Goal: Transaction & Acquisition: Purchase product/service

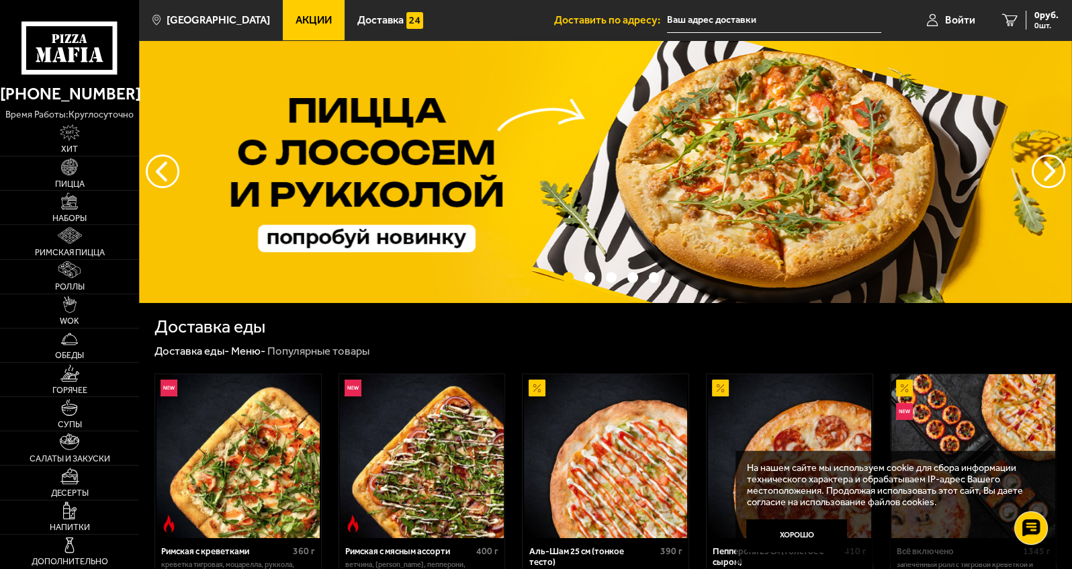
drag, startPoint x: 796, startPoint y: 537, endPoint x: 809, endPoint y: 523, distance: 19.5
click at [569, 537] on button "Хорошо" at bounding box center [796, 536] width 101 height 34
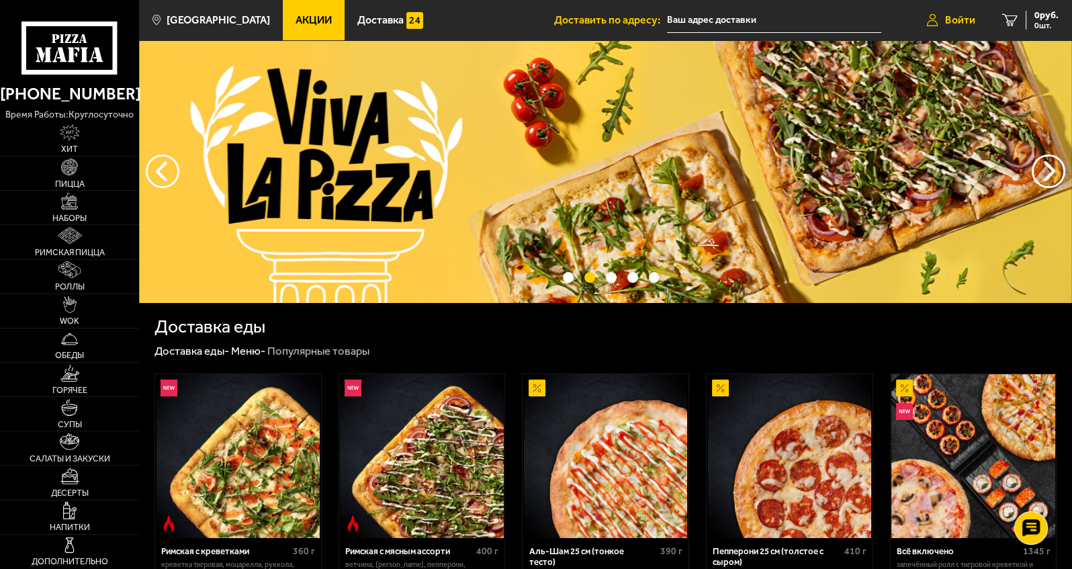
click at [569, 19] on span "Войти" at bounding box center [960, 20] width 30 height 11
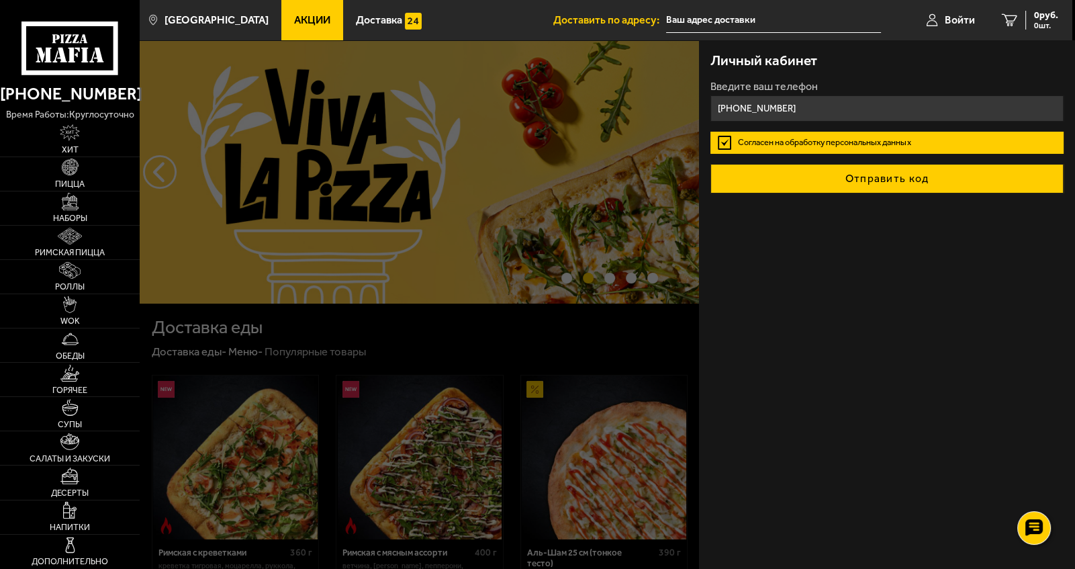
type input "+7 (921) 425-16-00"
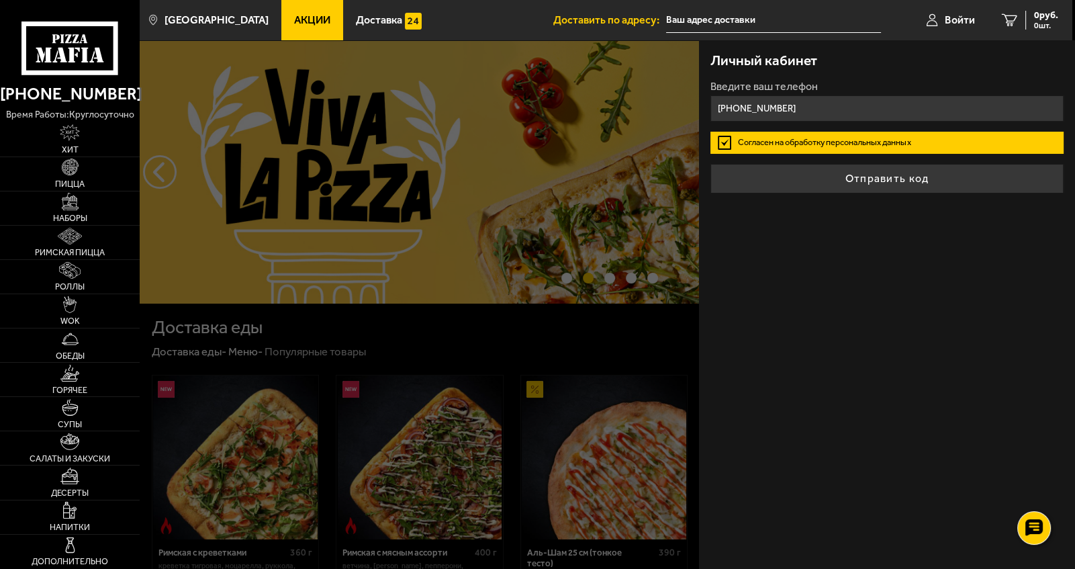
click at [569, 179] on button "Отправить код" at bounding box center [888, 179] width 354 height 30
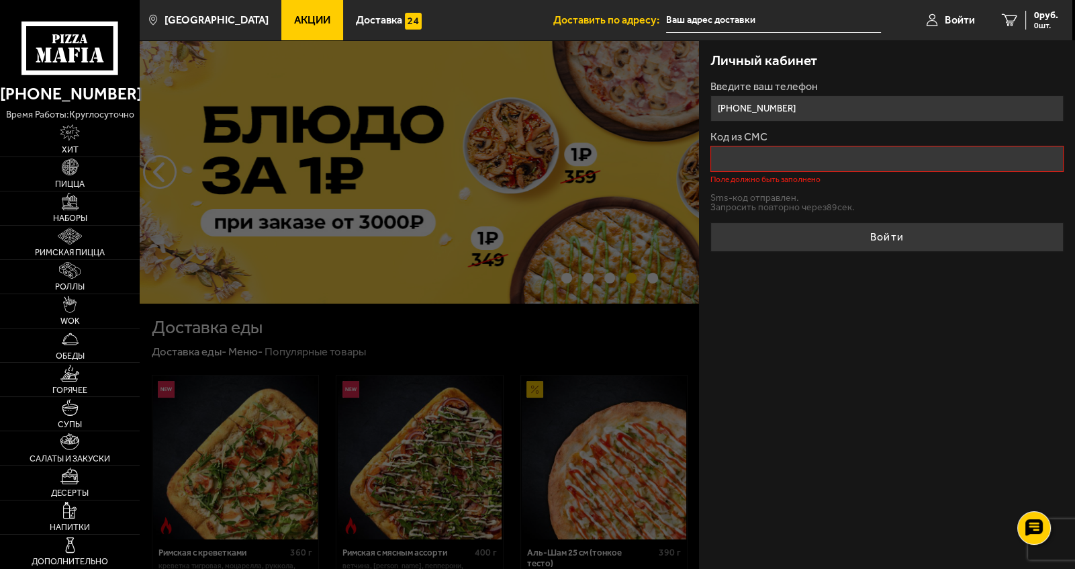
click at [569, 161] on input "Код из СМС" at bounding box center [888, 159] width 354 height 26
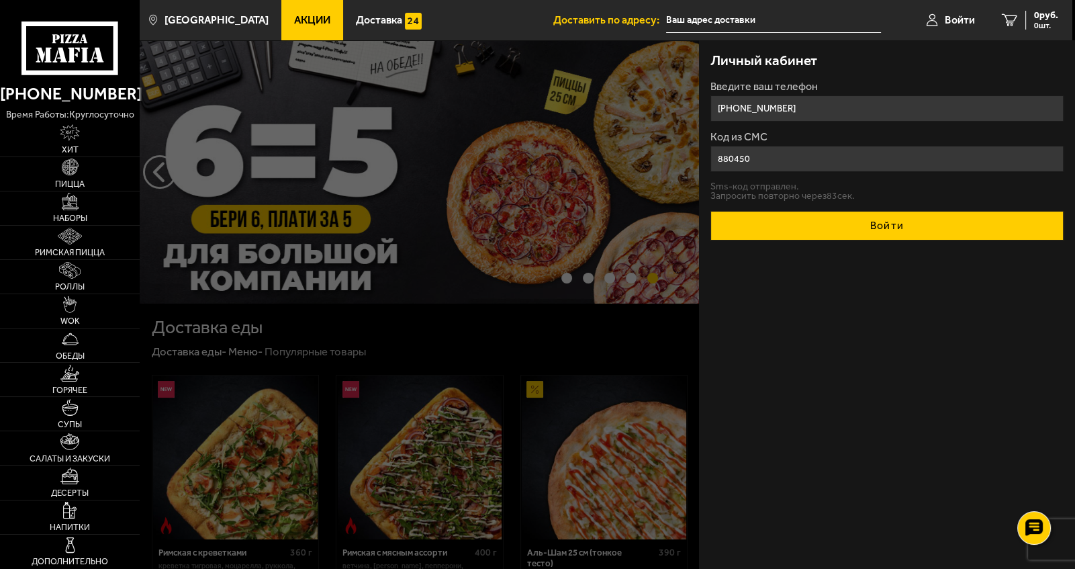
type input "880450"
click at [569, 213] on button "Войти" at bounding box center [888, 226] width 354 height 30
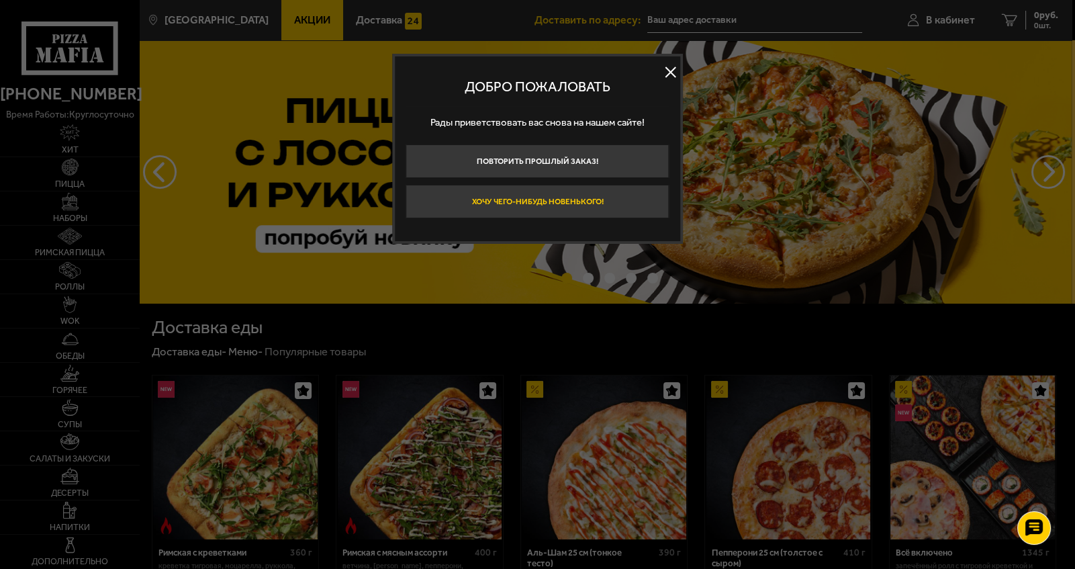
click at [564, 201] on button "Хочу чего-нибудь новенького!" at bounding box center [537, 202] width 263 height 34
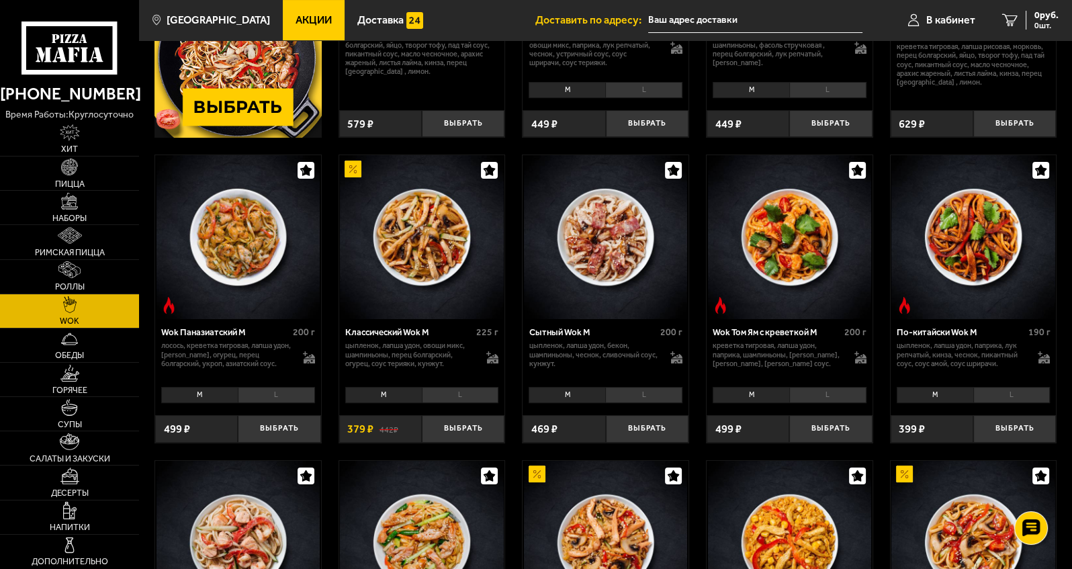
scroll to position [470, 0]
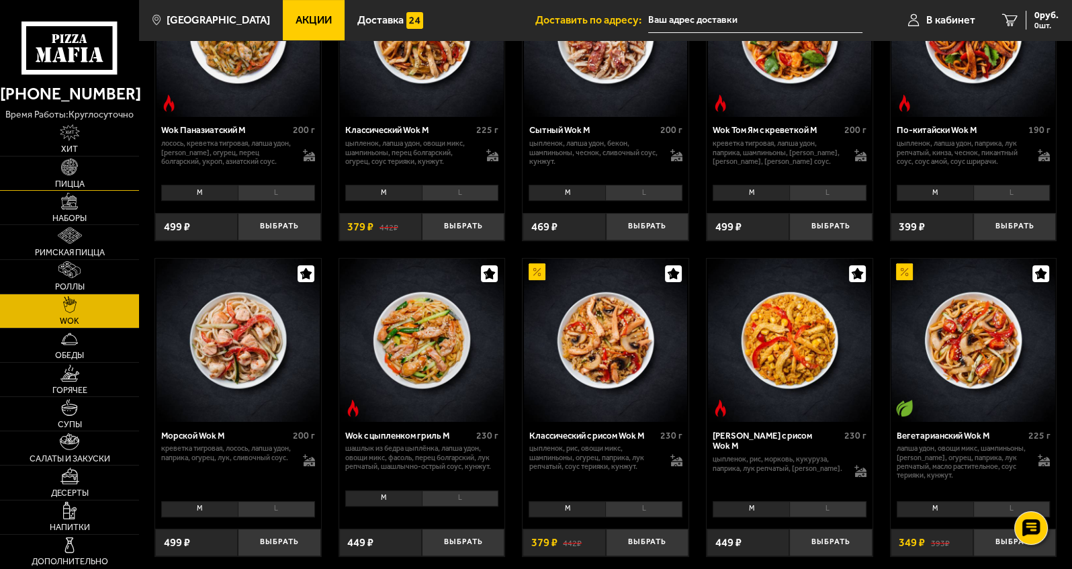
click at [71, 164] on img at bounding box center [69, 166] width 17 height 17
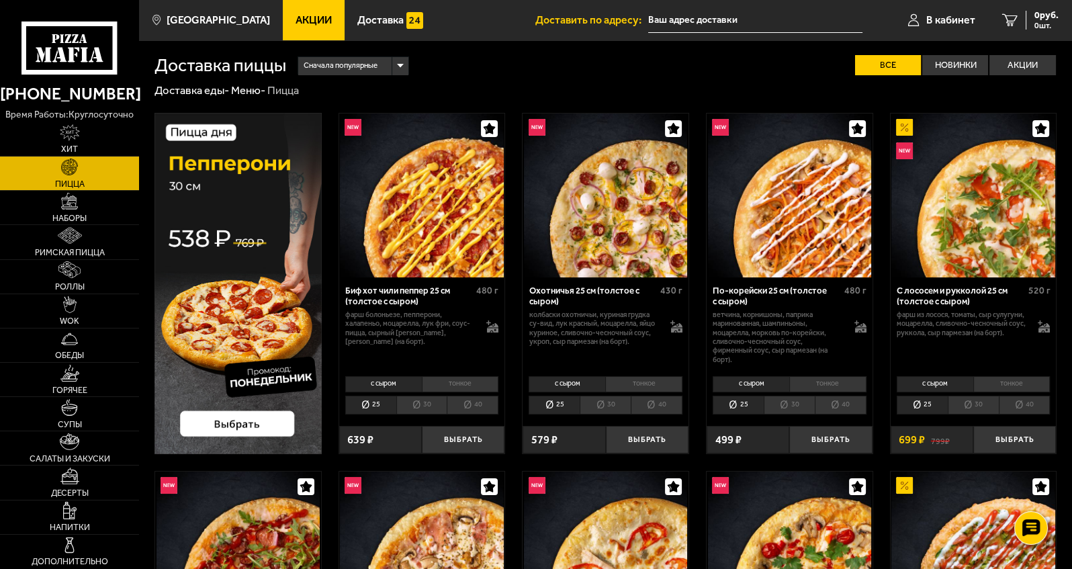
click at [386, 66] on div "Сначала популярные" at bounding box center [353, 66] width 110 height 18
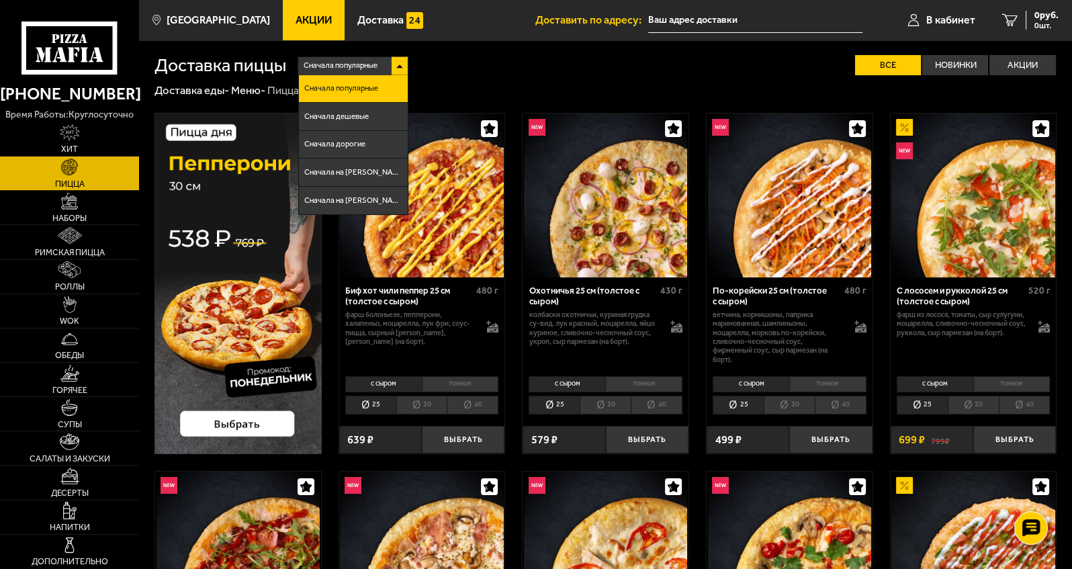
click at [569, 83] on div "Доставка еды - Меню - Пицца" at bounding box center [605, 90] width 903 height 15
click at [359, 63] on span "Сначала популярные" at bounding box center [341, 65] width 74 height 21
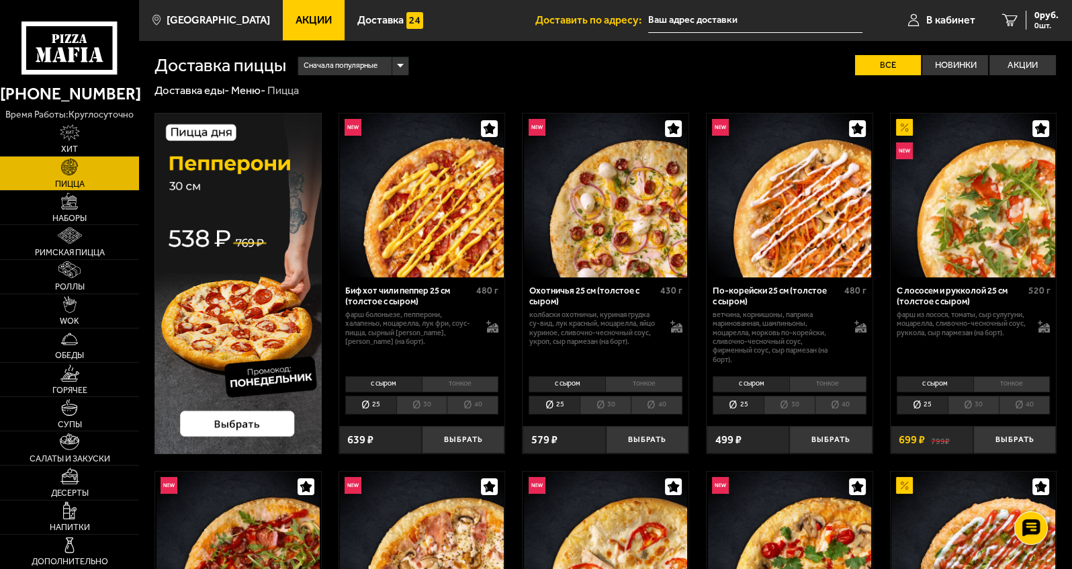
click at [569, 212] on img at bounding box center [973, 195] width 164 height 164
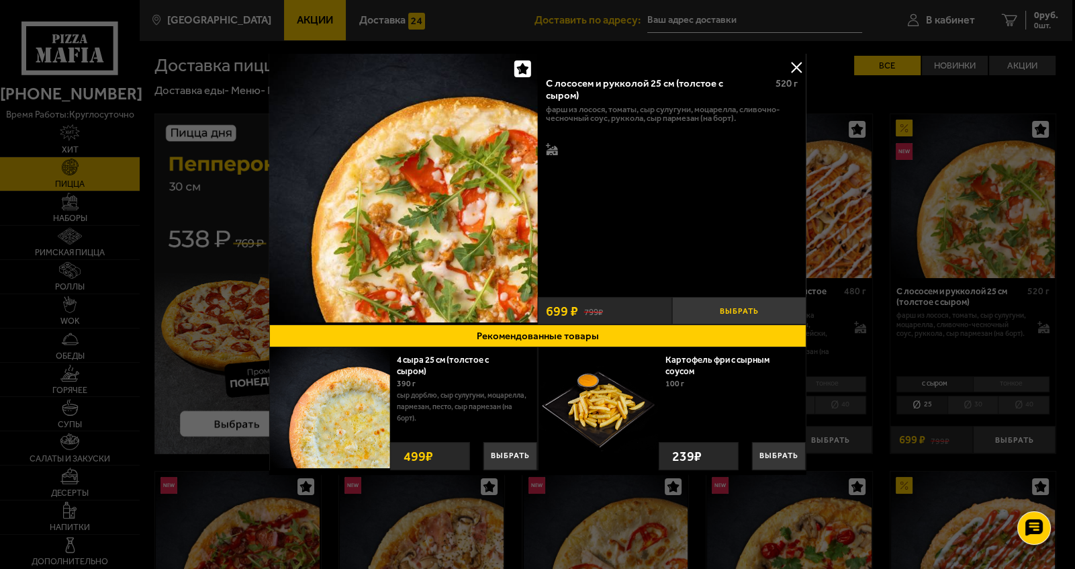
click at [569, 310] on button "Выбрать" at bounding box center [739, 311] width 134 height 28
click at [524, 335] on button "Рекомендованные товары" at bounding box center [538, 335] width 538 height 23
click at [569, 312] on button "−" at bounding box center [694, 311] width 45 height 28
click at [558, 148] on div "фарш из лосося, томаты, сыр сулугуни, моцарелла, сливочно-чесночный соус, рукко…" at bounding box center [672, 131] width 252 height 52
click at [553, 146] on icon at bounding box center [550, 148] width 9 height 10
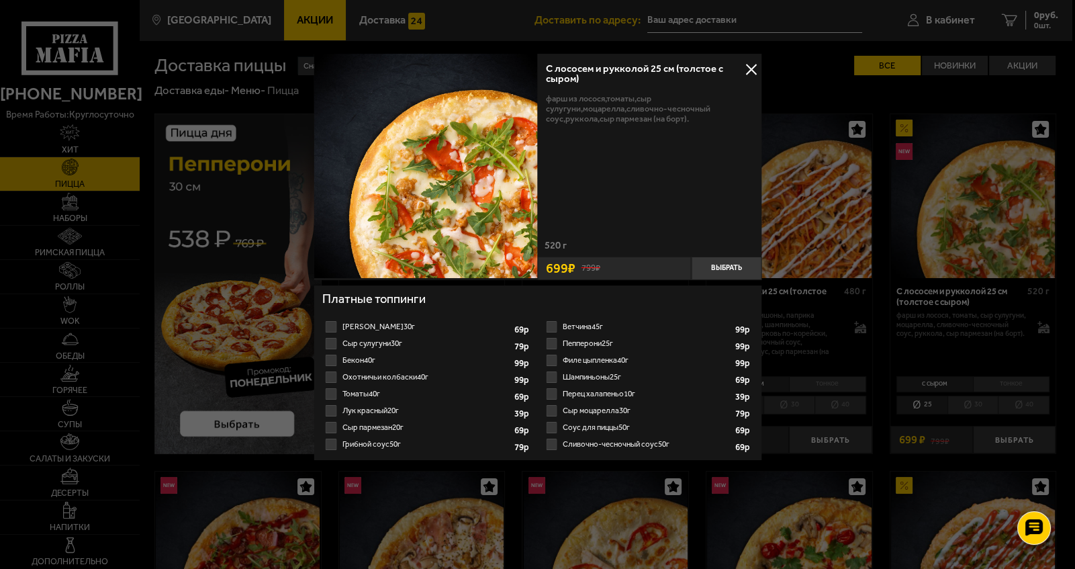
click at [569, 164] on div "С лососем и рукколой 25 см (толстое с сыром) фарш из лосося, томаты, сыр сулугу…" at bounding box center [649, 147] width 224 height 187
click at [569, 265] on button "Выбрать" at bounding box center [726, 269] width 71 height 24
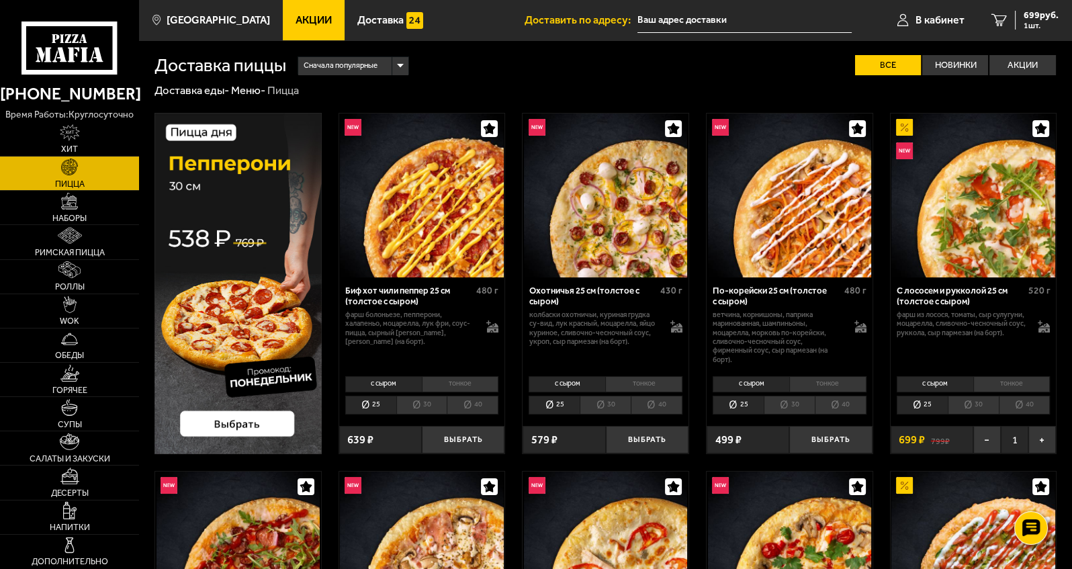
click at [362, 61] on span "Сначала популярные" at bounding box center [341, 65] width 74 height 21
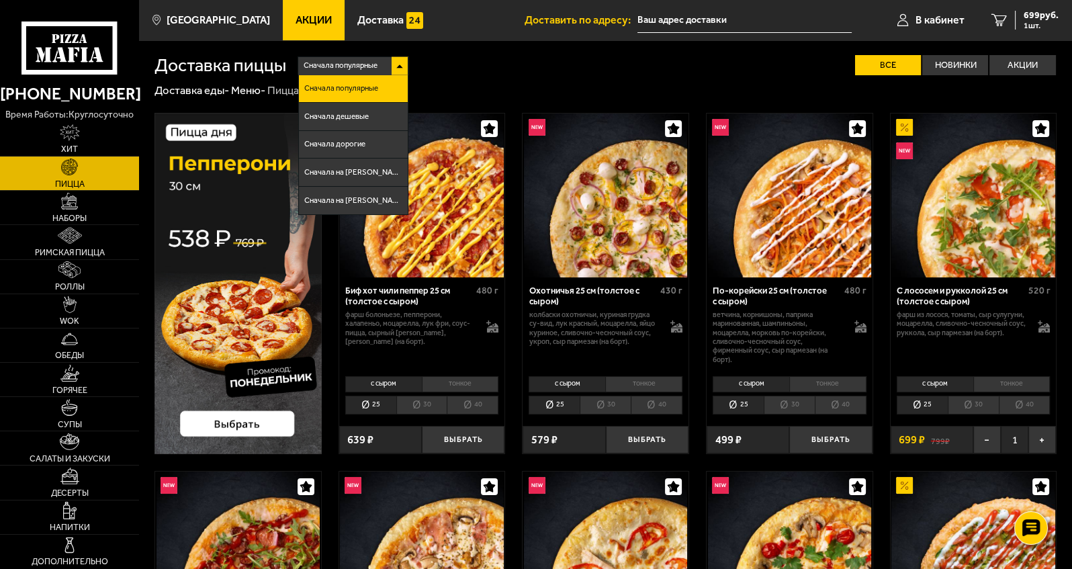
click at [346, 149] on li "Сначала дорогие" at bounding box center [353, 145] width 109 height 28
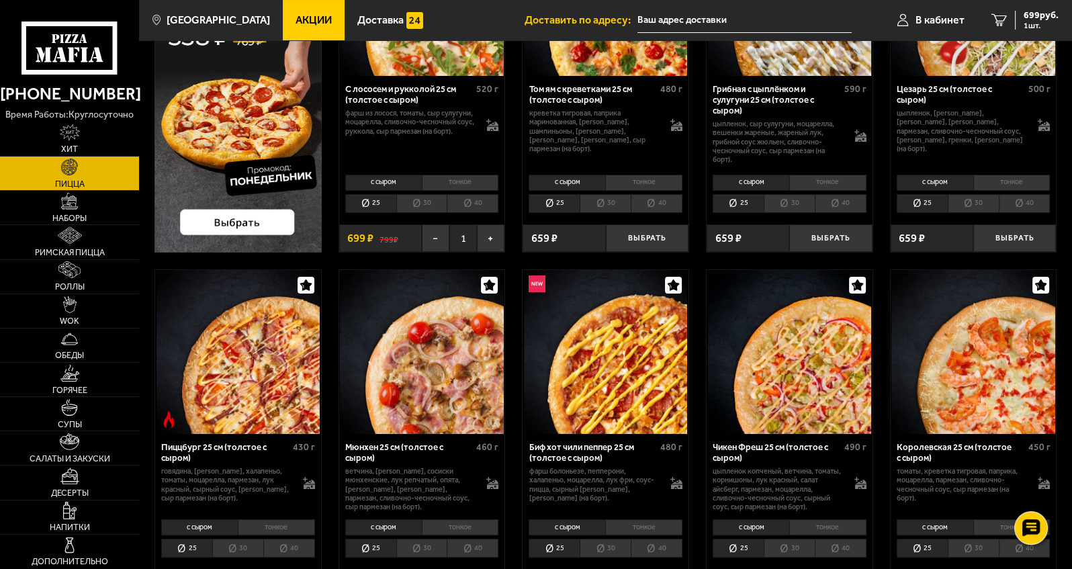
scroll to position [268, 0]
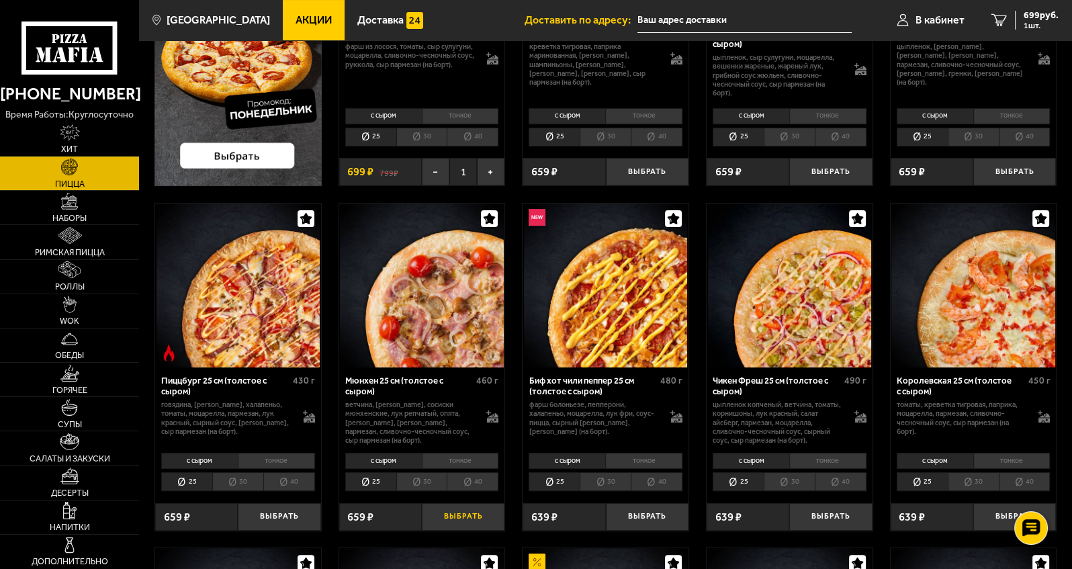
click at [472, 510] on button "Выбрать" at bounding box center [463, 517] width 83 height 28
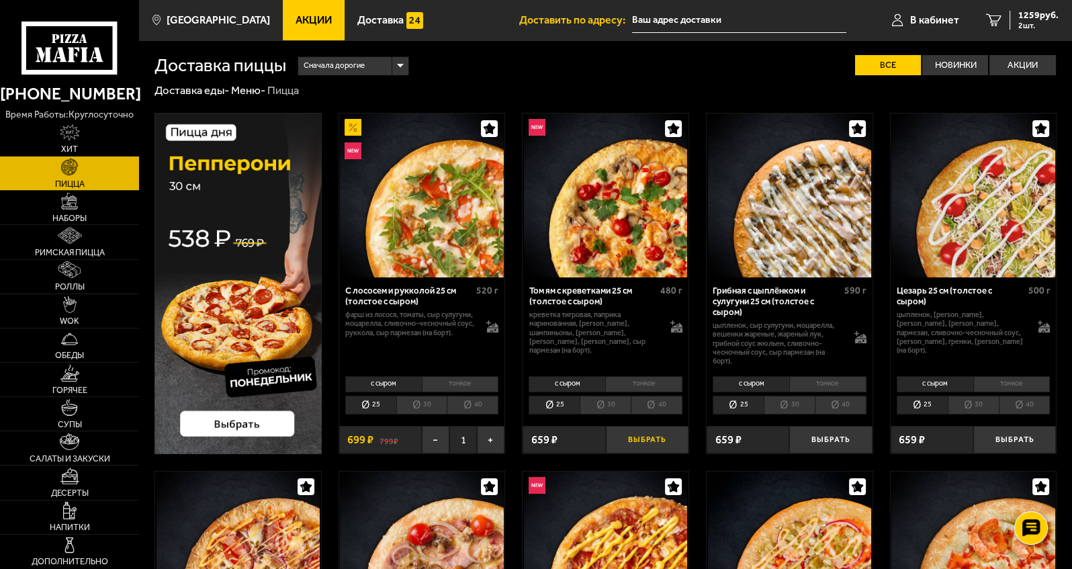
click at [569, 443] on button "Выбрать" at bounding box center [647, 440] width 83 height 28
click at [569, 445] on button "Выбрать" at bounding box center [830, 440] width 83 height 28
click at [569, 27] on span "4 шт." at bounding box center [1038, 25] width 40 height 8
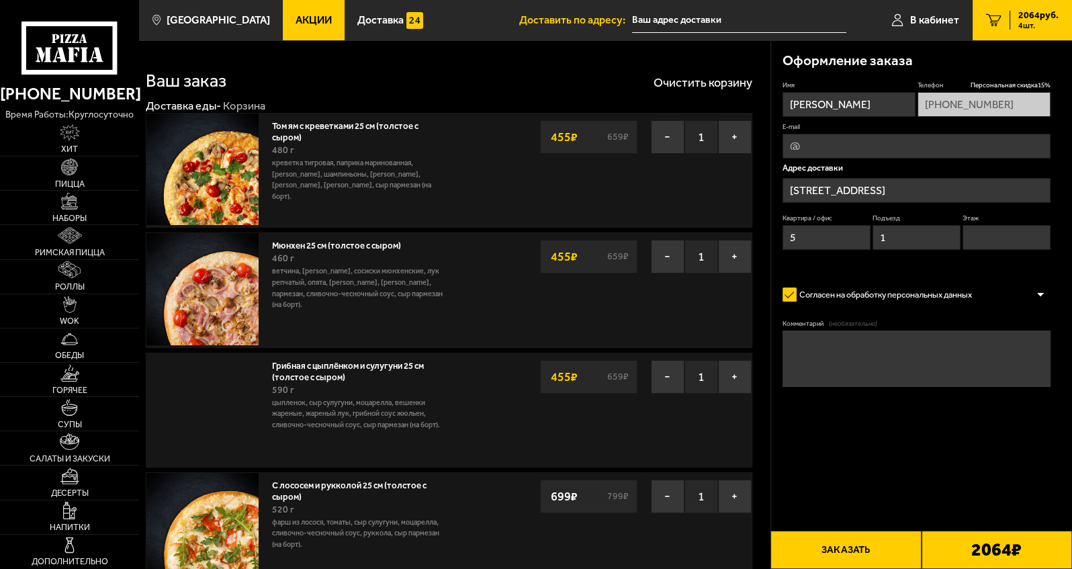
type input "Гданьская улица, 6"
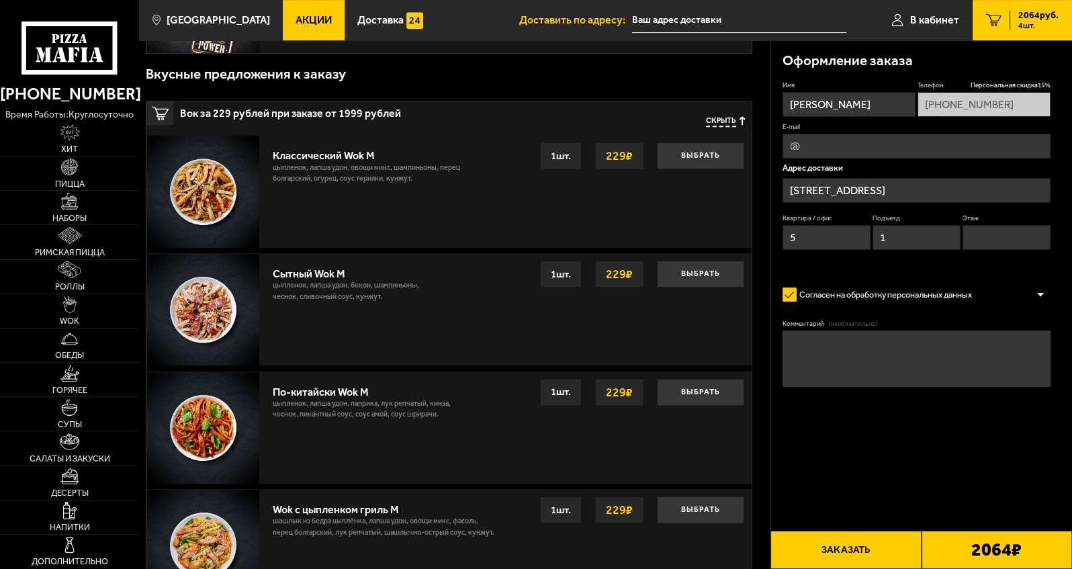
scroll to position [537, 0]
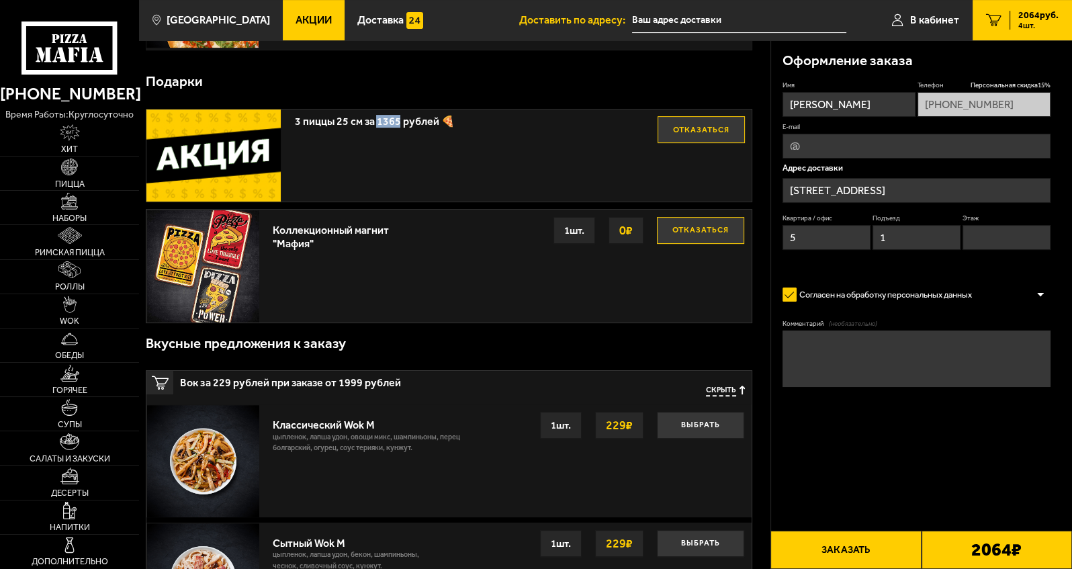
drag, startPoint x: 376, startPoint y: 120, endPoint x: 396, endPoint y: 120, distance: 20.2
click at [396, 120] on span "3 пиццы 25 см за 1365 рублей 🍕" at bounding box center [475, 117] width 363 height 17
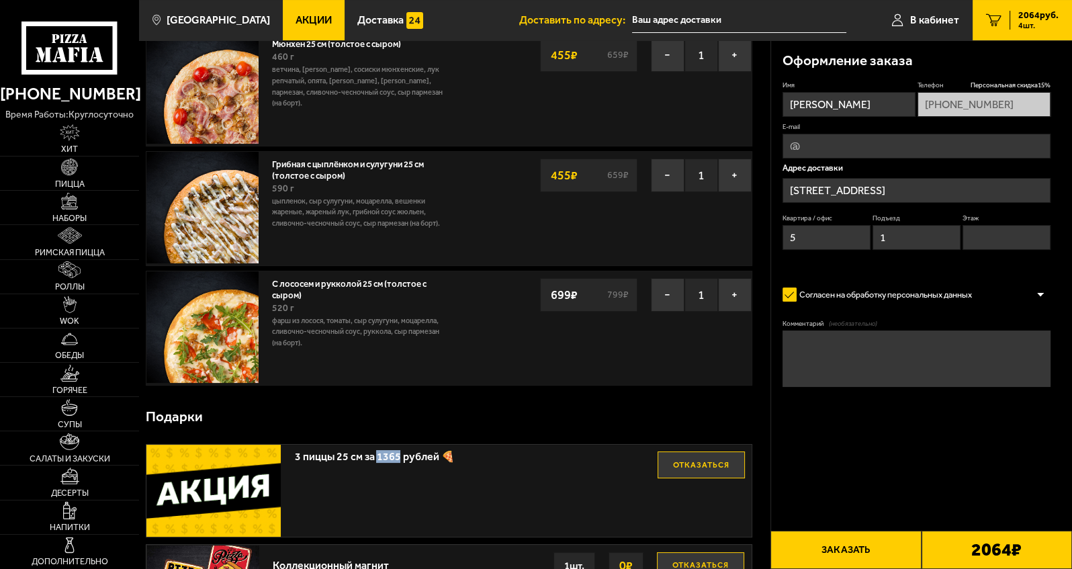
scroll to position [0, 0]
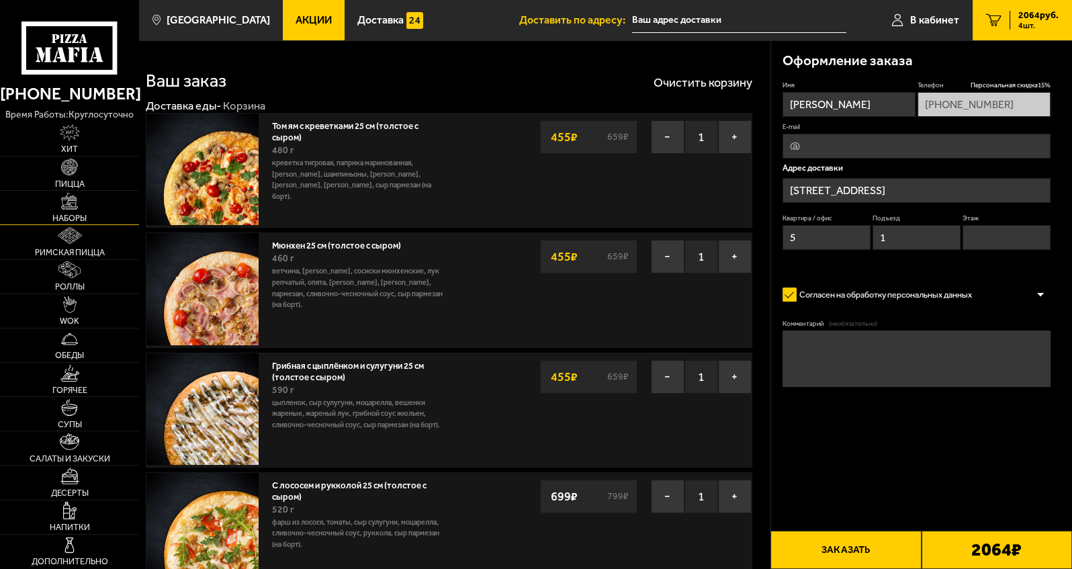
click at [68, 205] on img at bounding box center [69, 201] width 17 height 17
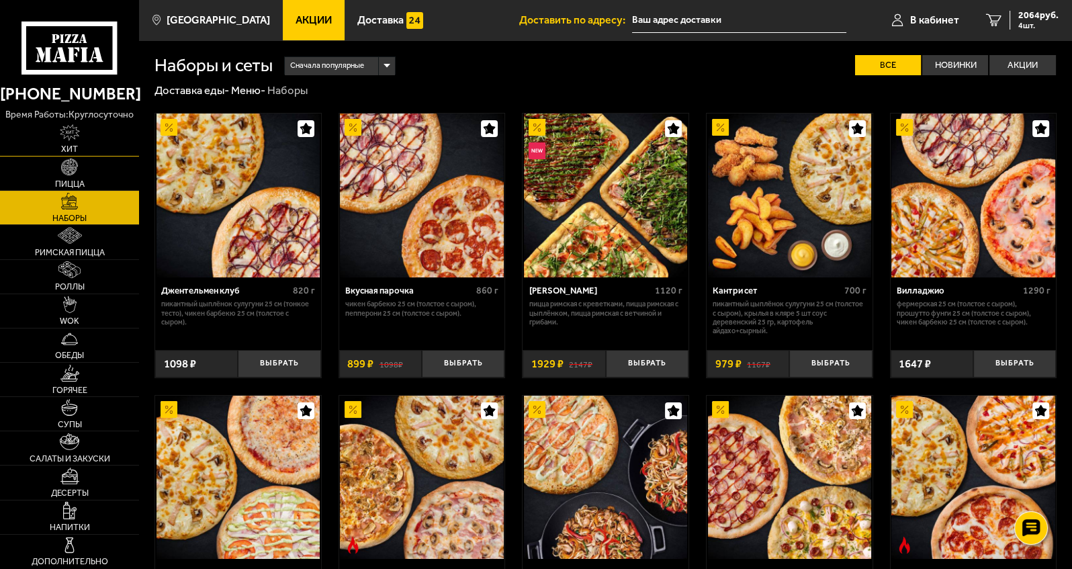
click at [75, 145] on span "Хит" at bounding box center [69, 149] width 17 height 9
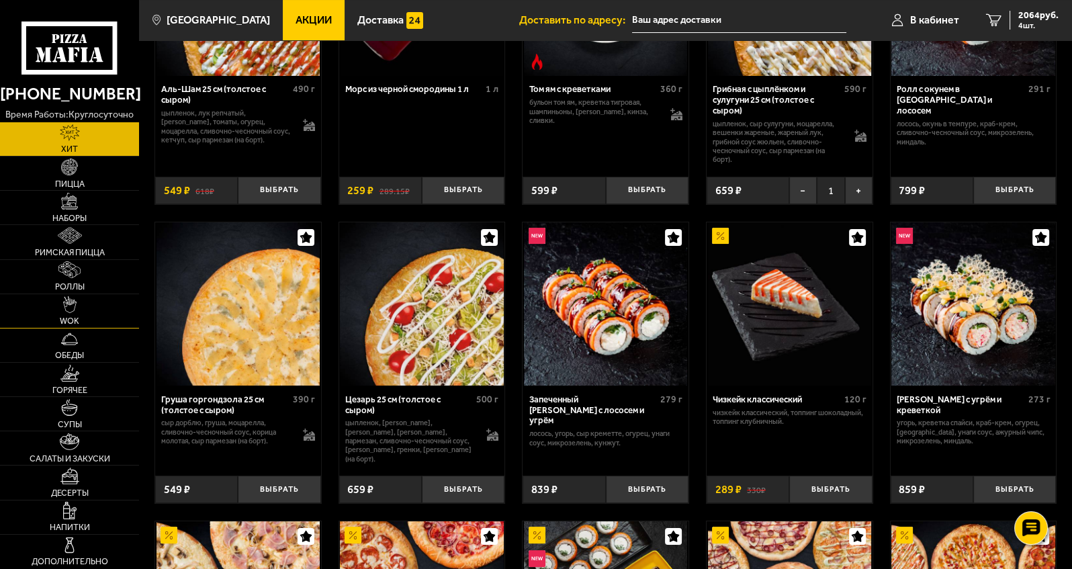
scroll to position [268, 0]
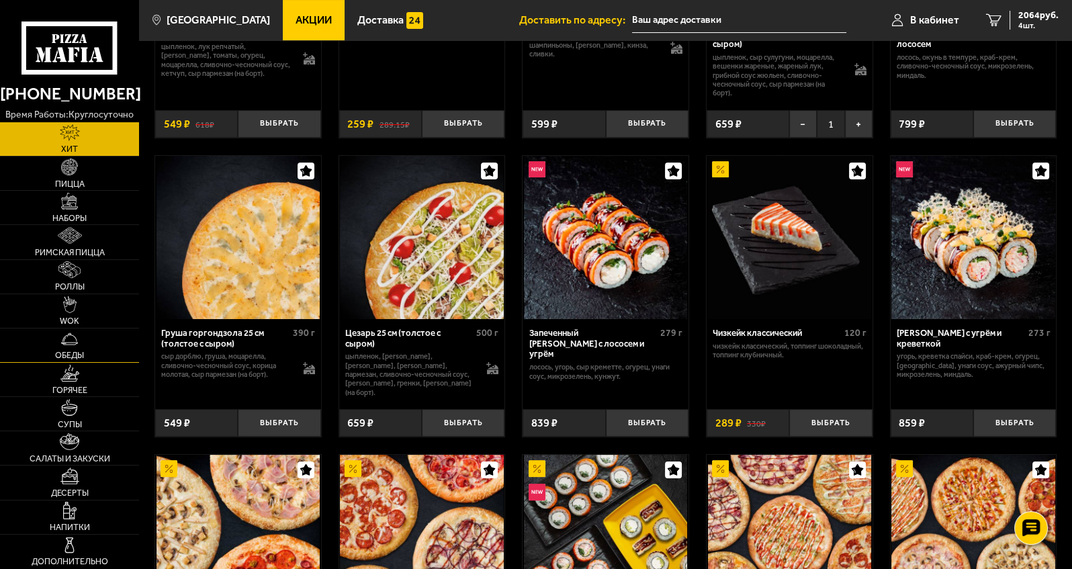
click at [77, 337] on img at bounding box center [69, 338] width 17 height 17
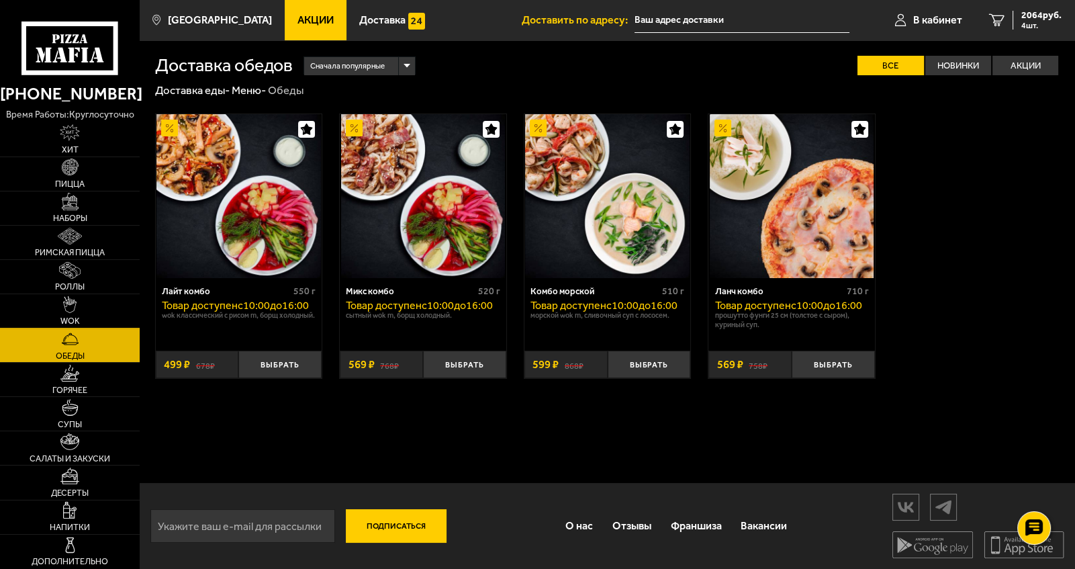
click at [77, 302] on link "WOK" at bounding box center [70, 311] width 140 height 34
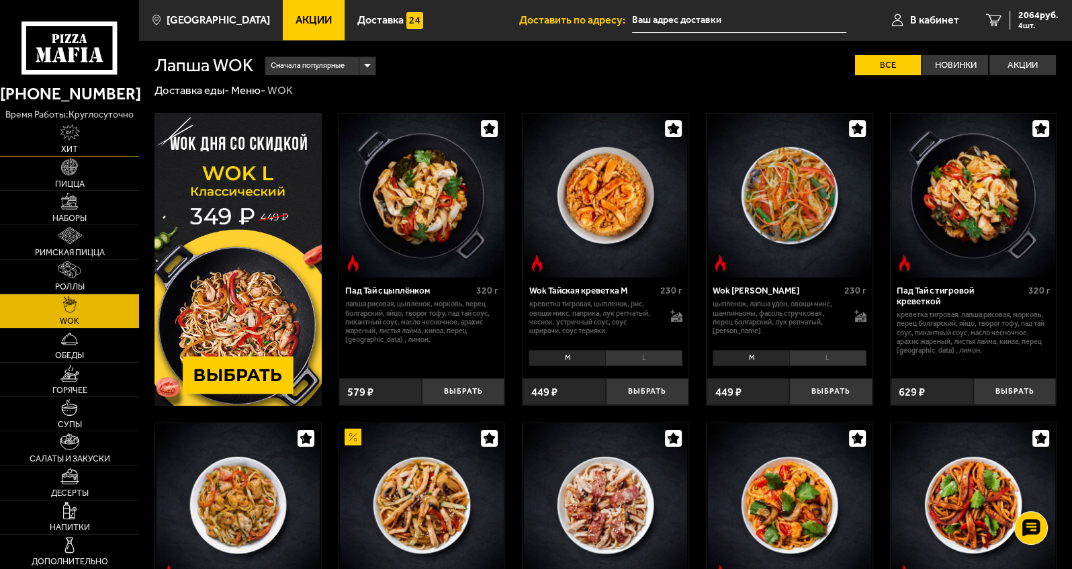
click at [77, 128] on img at bounding box center [70, 132] width 20 height 17
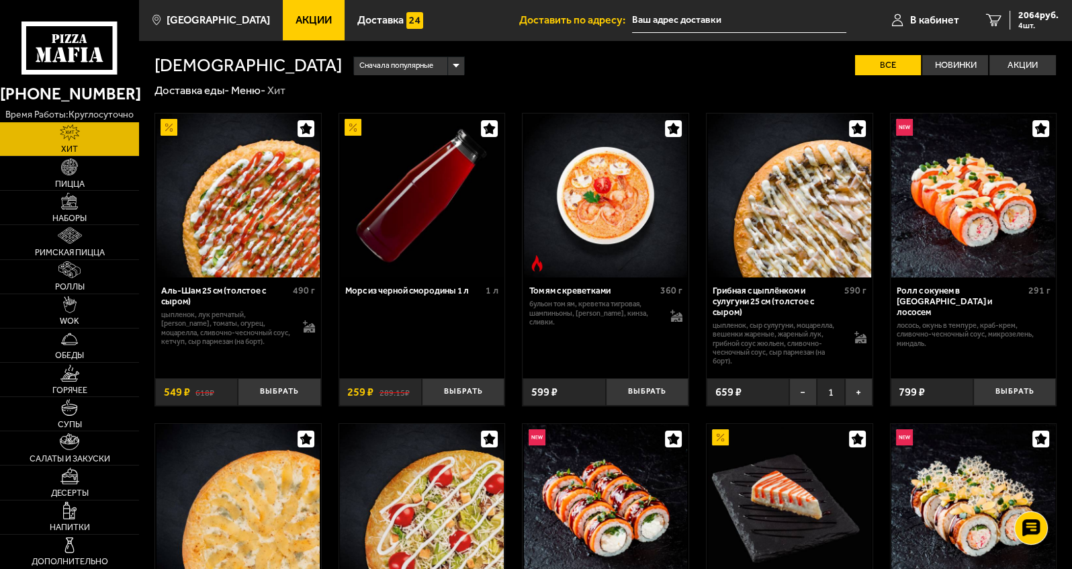
click at [569, 477] on img at bounding box center [790, 506] width 164 height 164
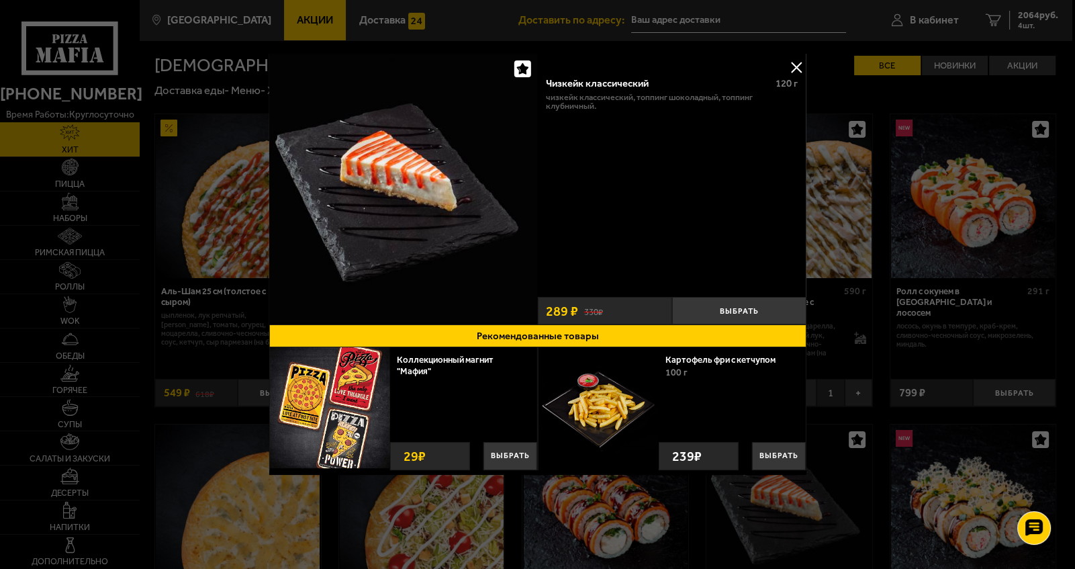
click at [569, 66] on button at bounding box center [796, 67] width 20 height 20
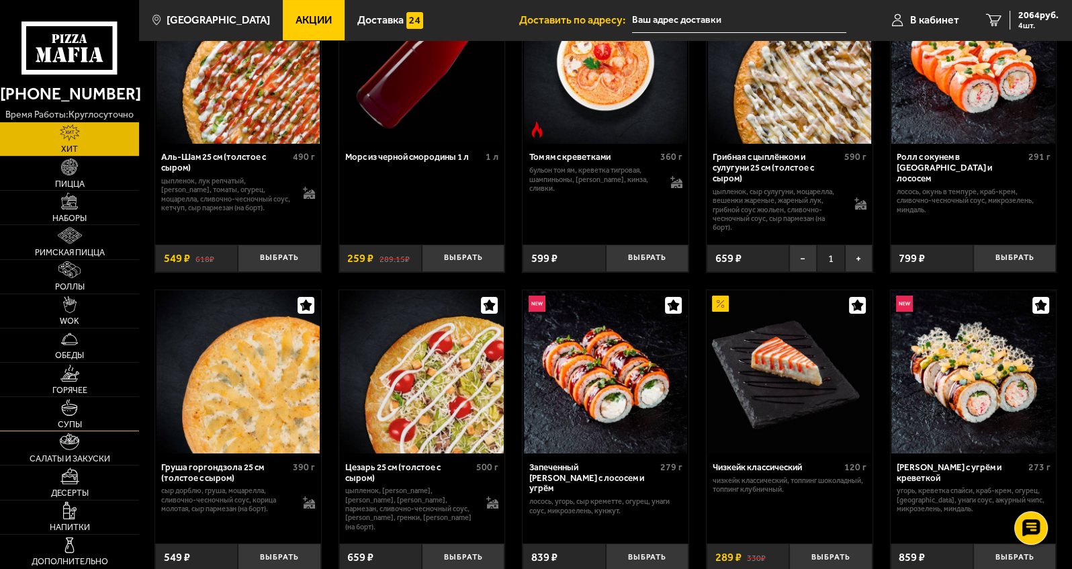
scroll to position [201, 0]
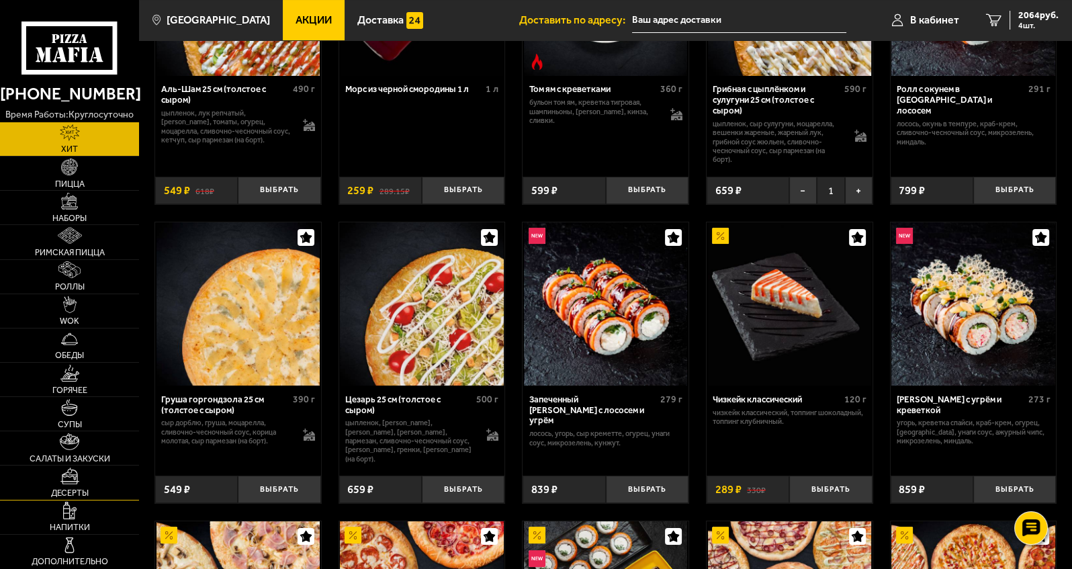
click at [75, 479] on img at bounding box center [69, 475] width 19 height 17
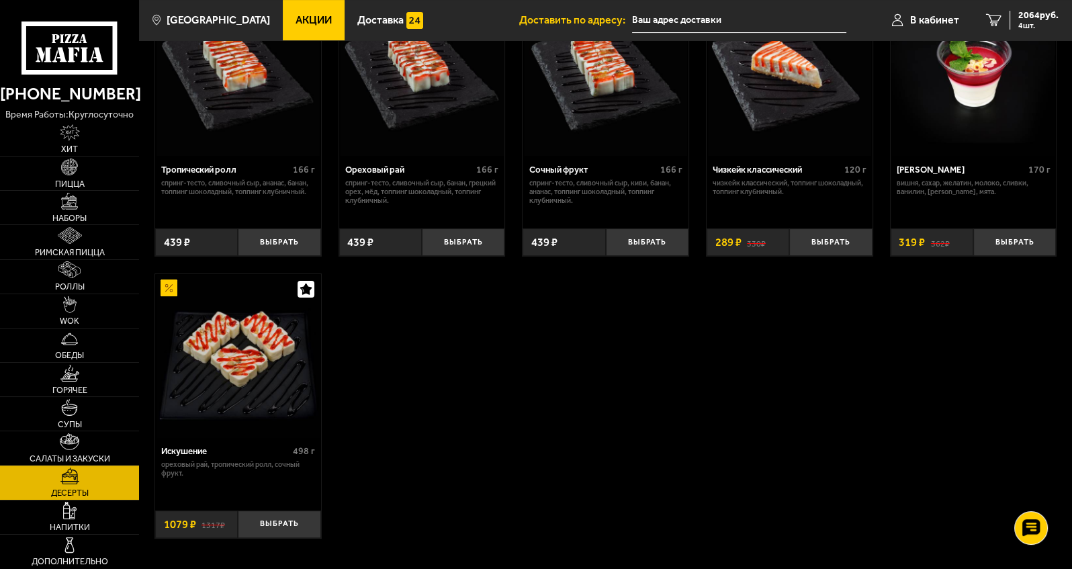
scroll to position [497, 0]
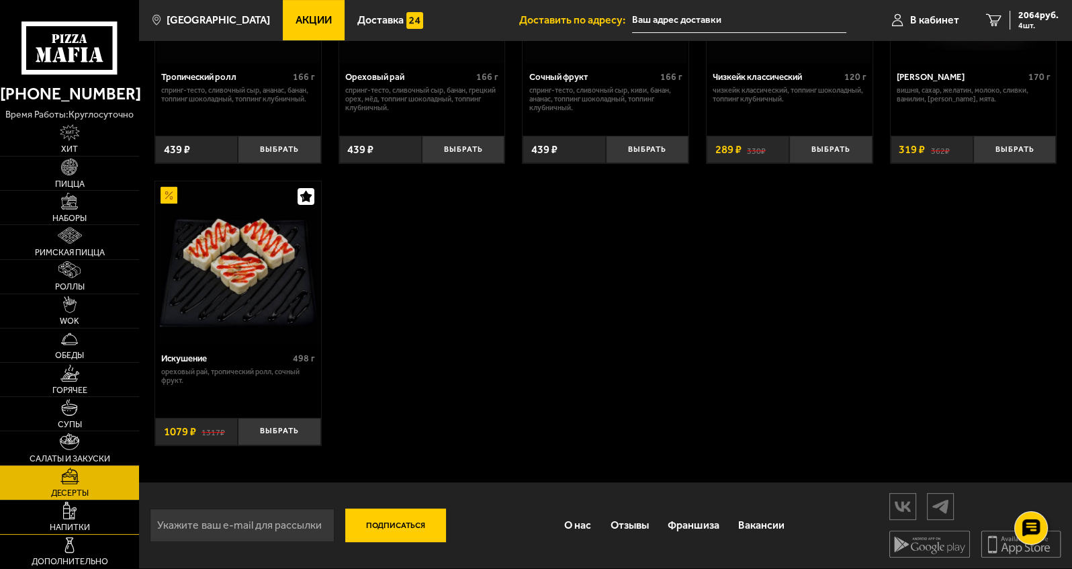
click at [75, 516] on img at bounding box center [69, 510] width 13 height 17
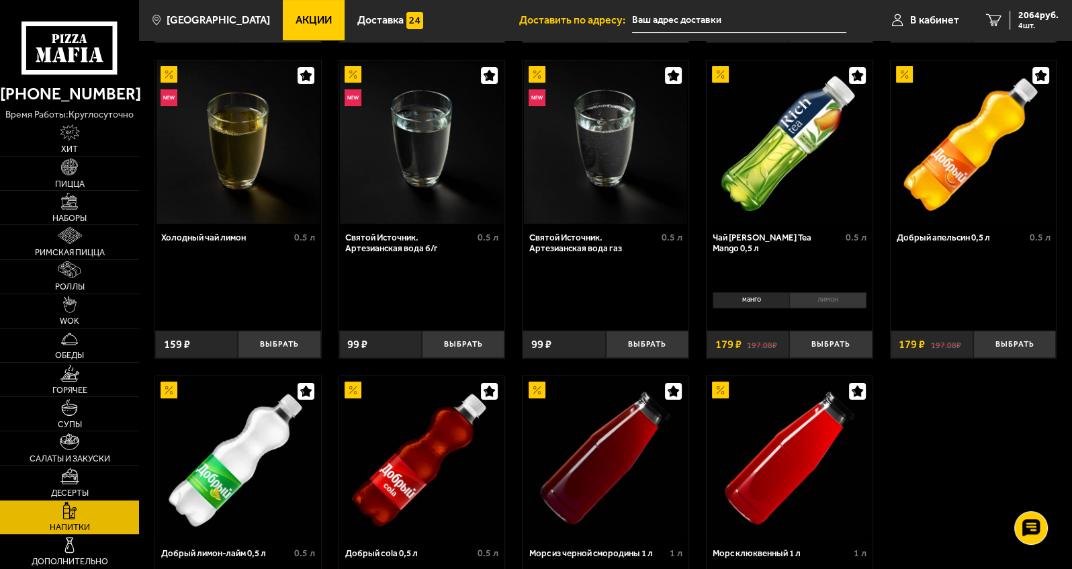
scroll to position [403, 0]
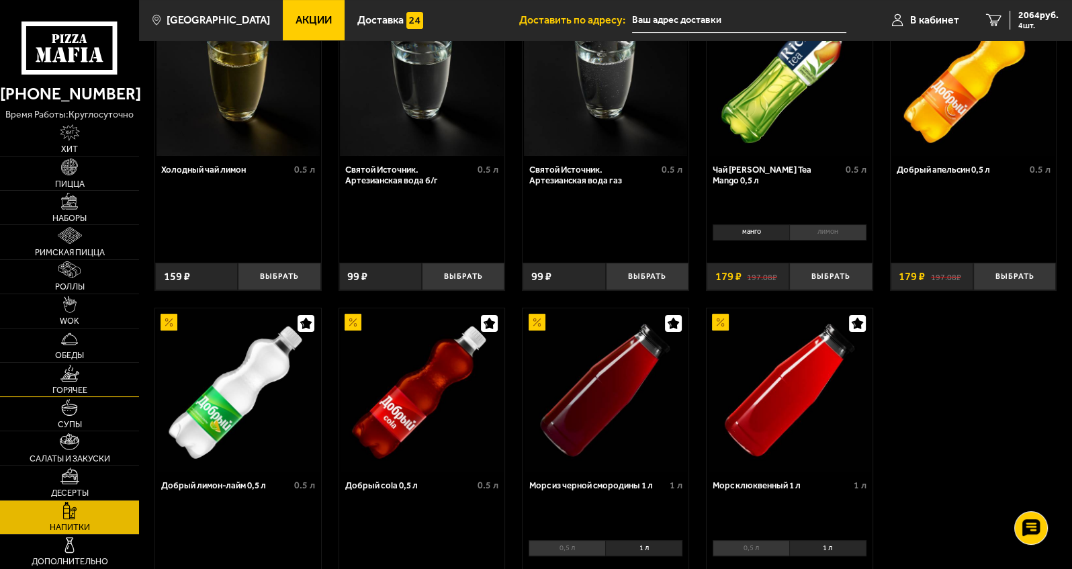
click at [71, 392] on span "Горячее" at bounding box center [69, 390] width 35 height 9
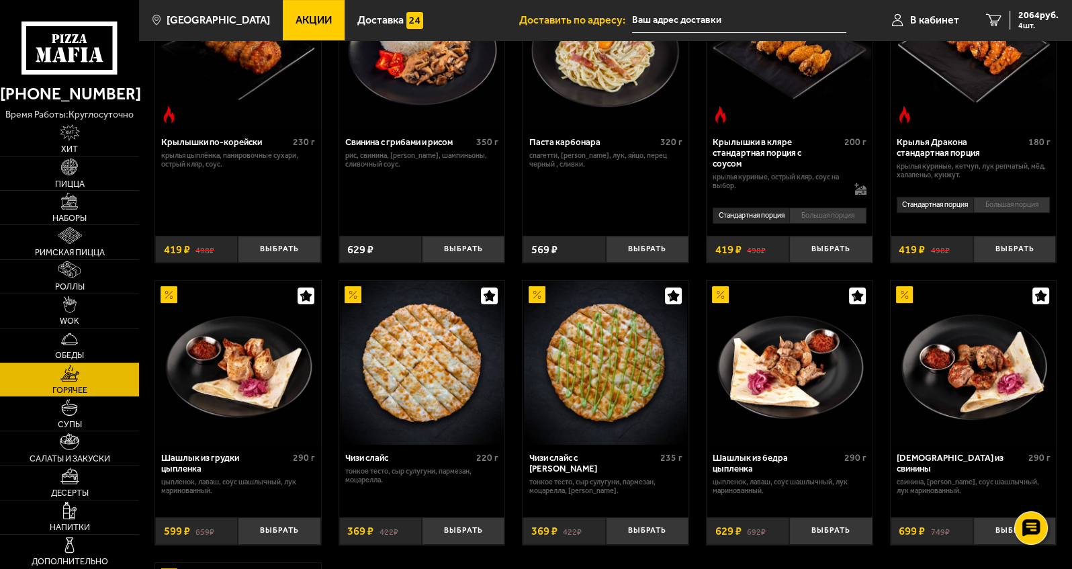
scroll to position [604, 0]
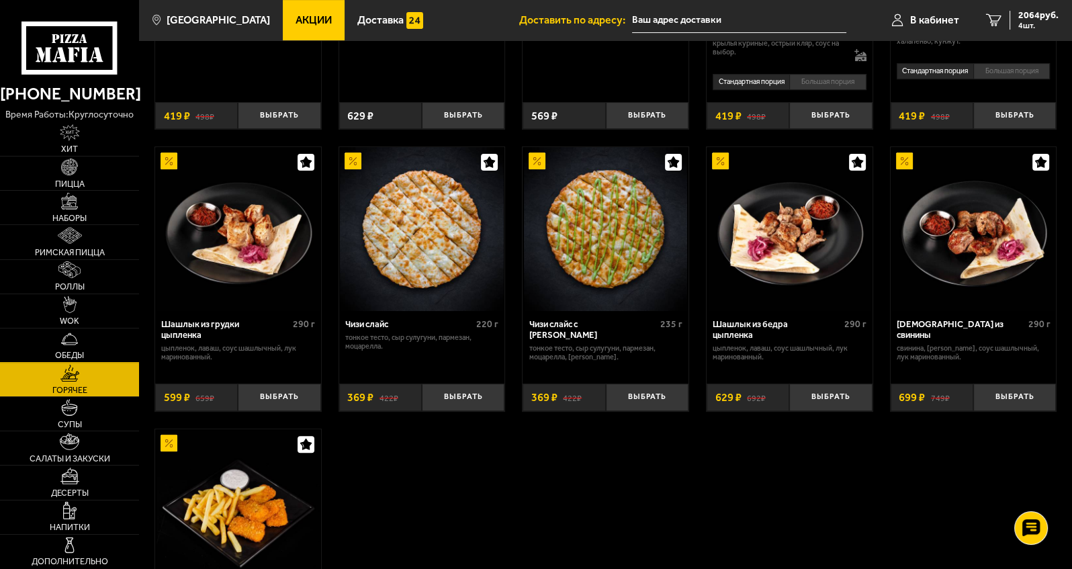
click at [75, 342] on img at bounding box center [69, 338] width 17 height 17
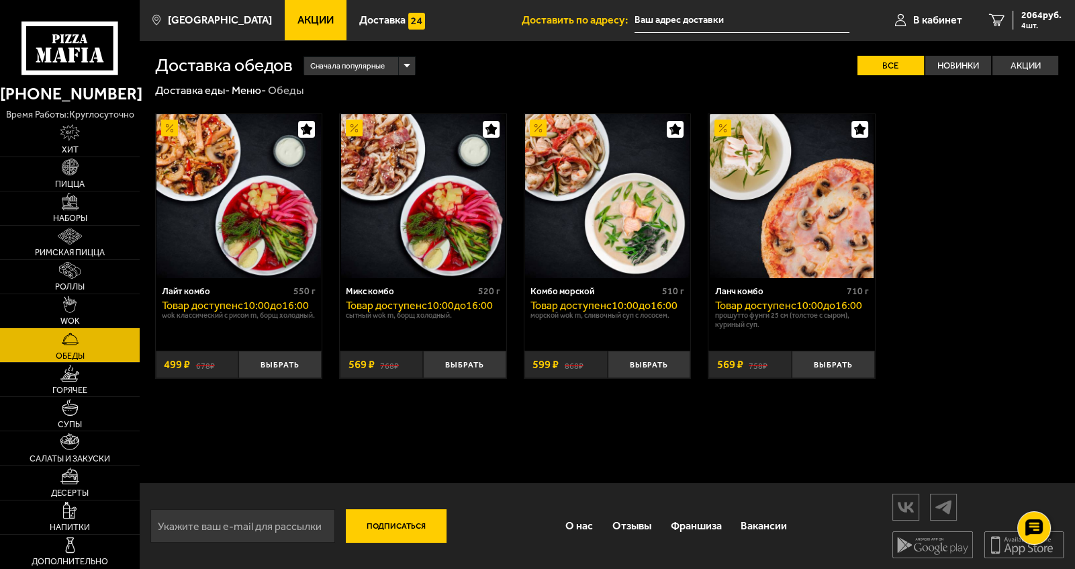
drag, startPoint x: 71, startPoint y: 304, endPoint x: 82, endPoint y: 298, distance: 12.9
click at [71, 304] on img at bounding box center [69, 304] width 13 height 17
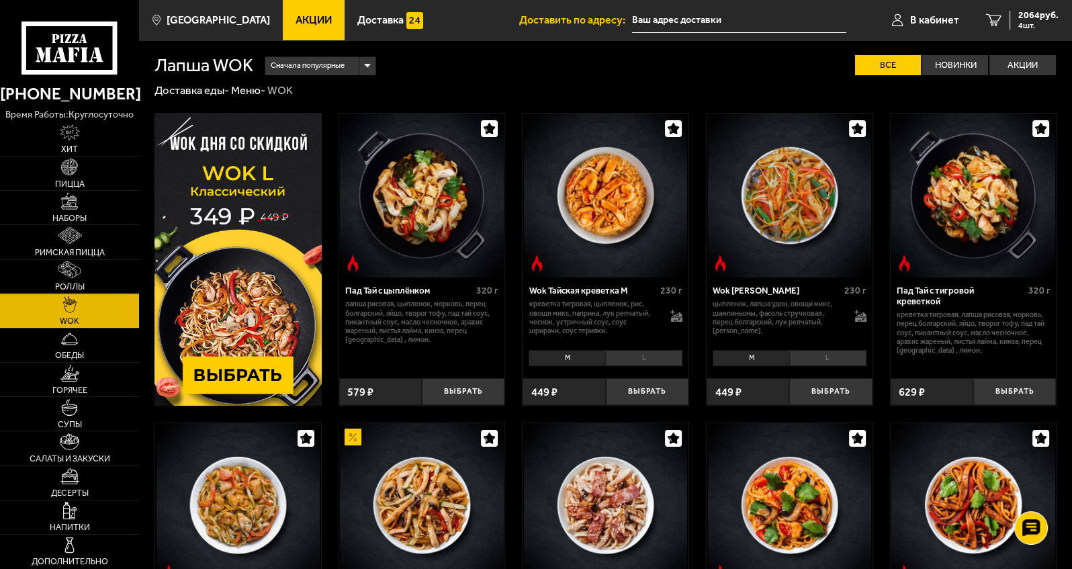
click at [82, 281] on link "Роллы" at bounding box center [69, 277] width 139 height 34
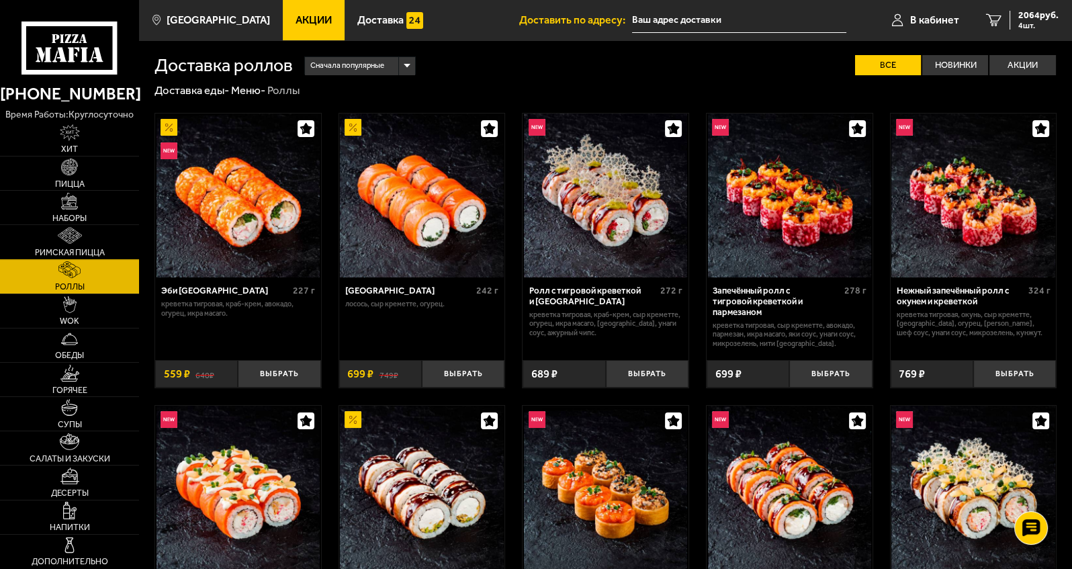
click at [81, 238] on img at bounding box center [70, 235] width 24 height 17
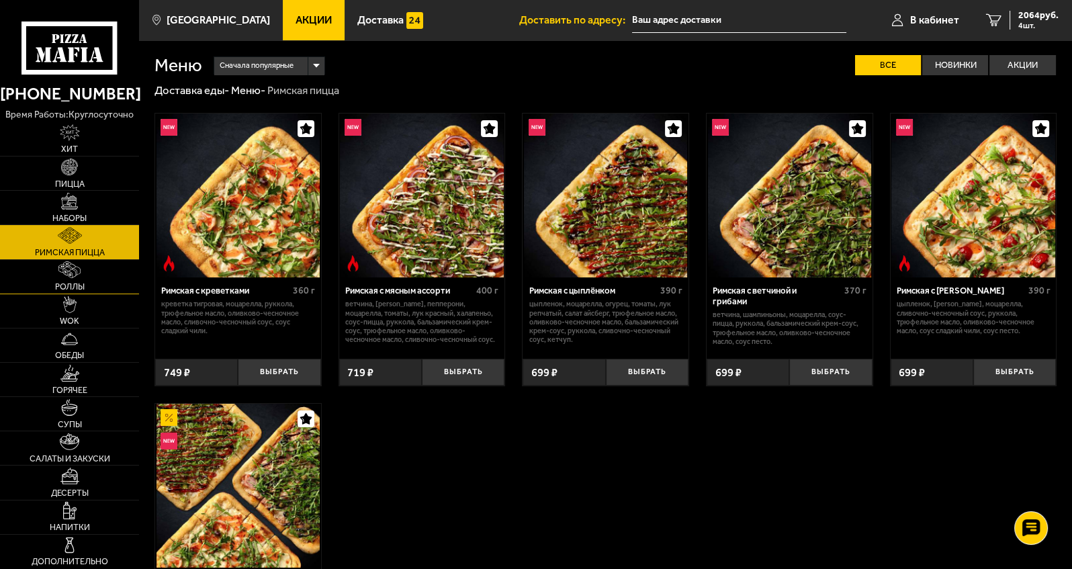
click at [73, 280] on link "Роллы" at bounding box center [69, 277] width 139 height 34
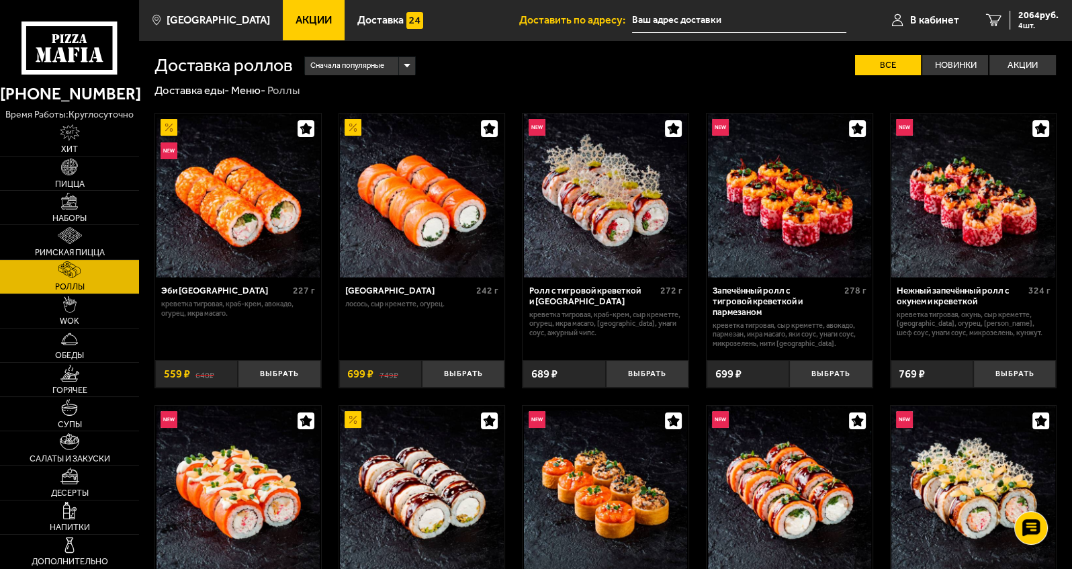
click at [569, 151] on img at bounding box center [606, 195] width 164 height 164
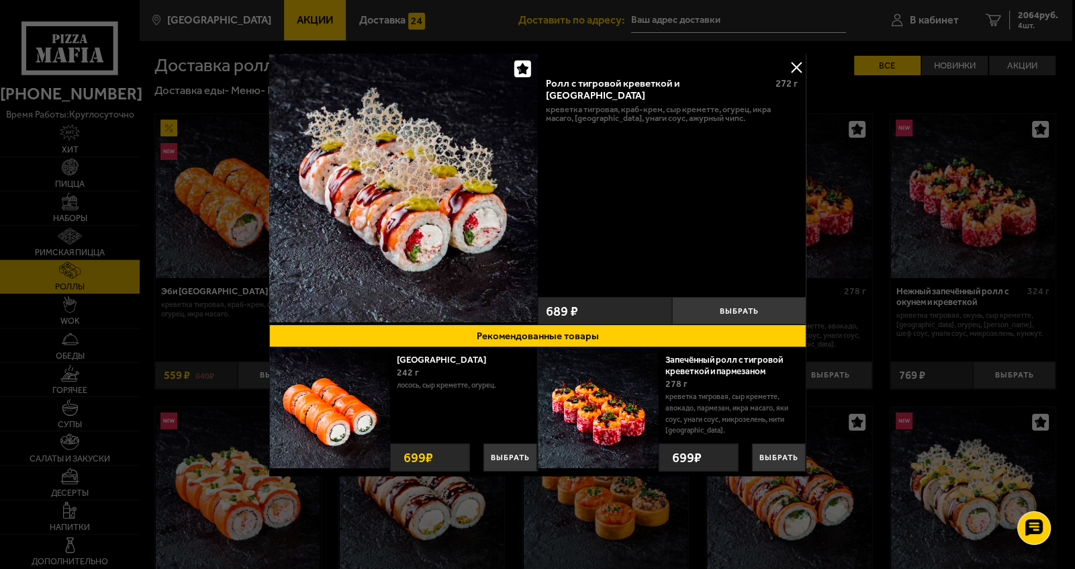
click at [569, 66] on button at bounding box center [796, 67] width 20 height 20
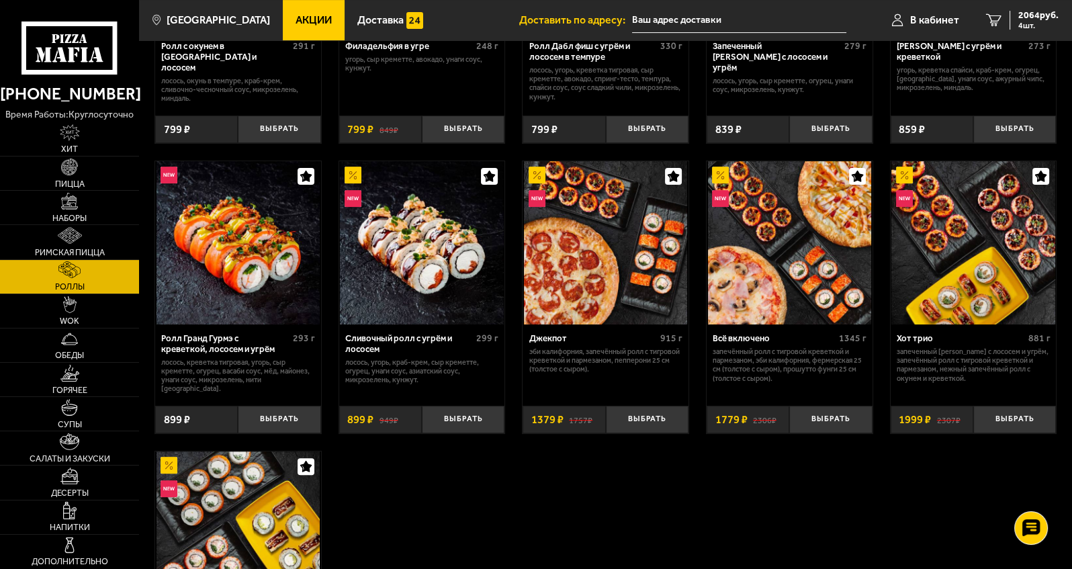
scroll to position [604, 0]
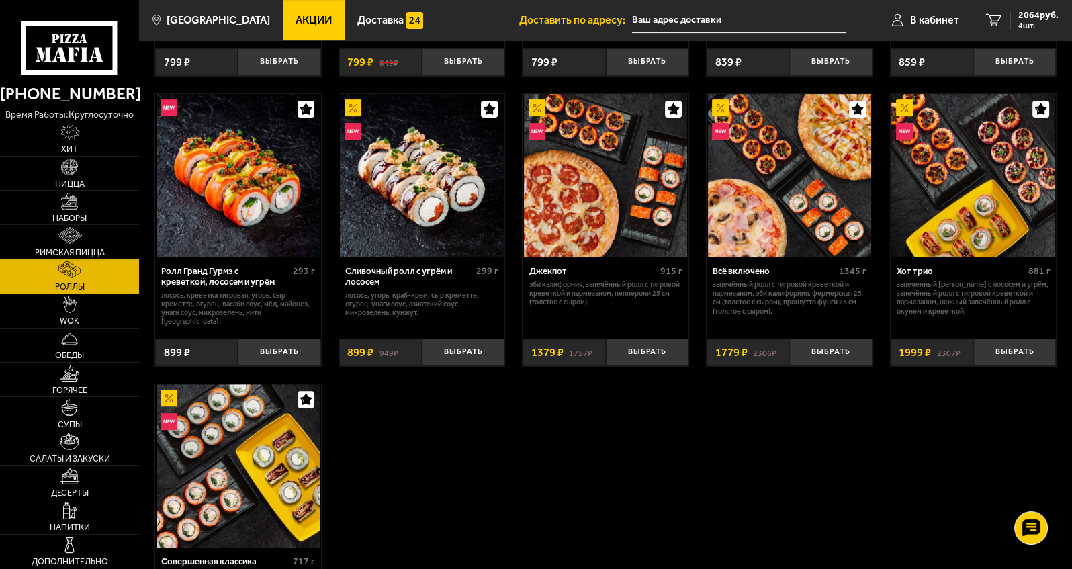
click at [81, 234] on img at bounding box center [70, 235] width 24 height 17
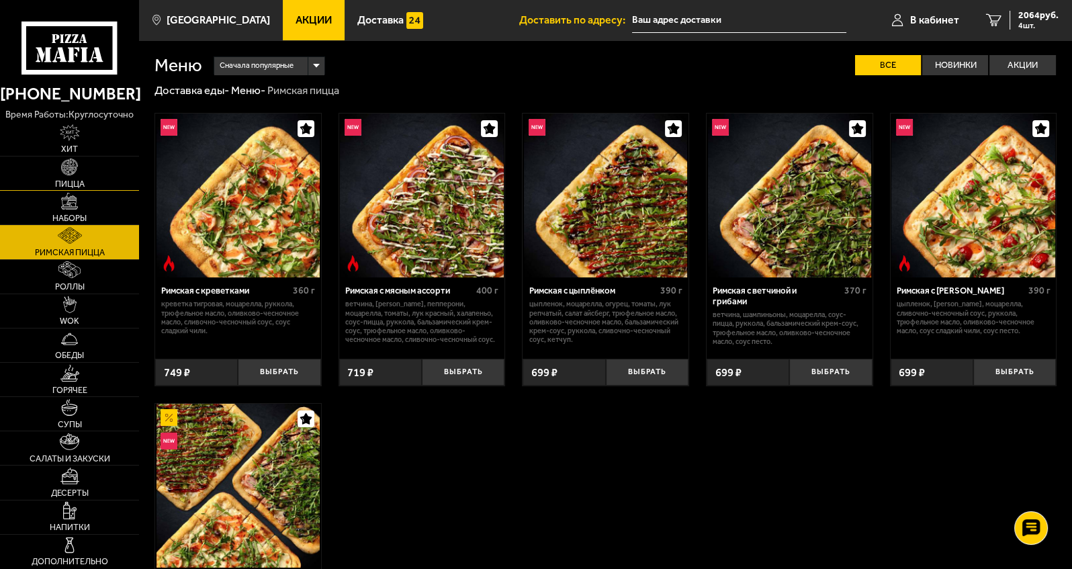
click at [77, 171] on img at bounding box center [69, 166] width 17 height 17
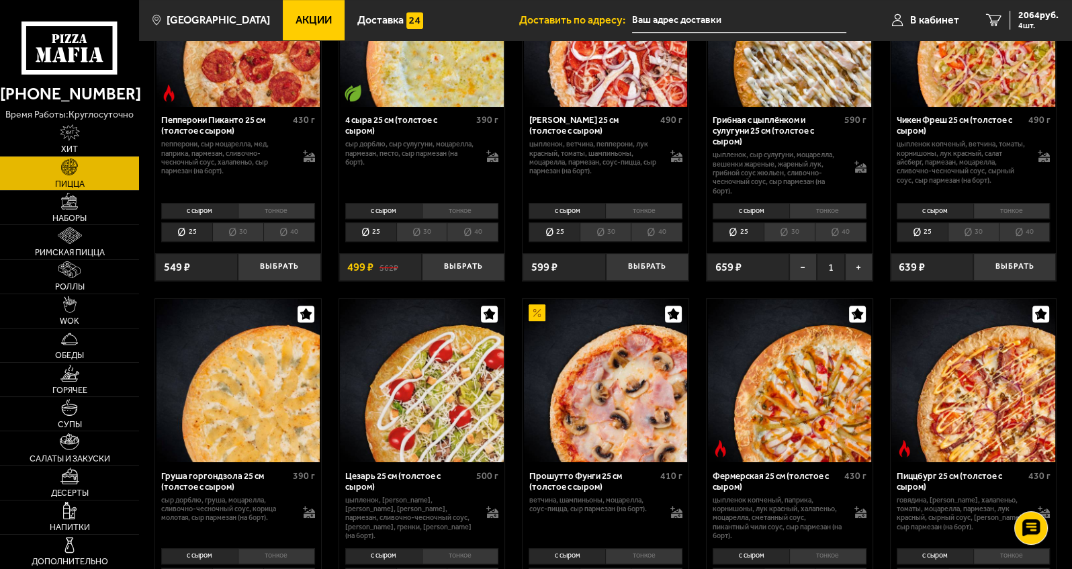
scroll to position [403, 0]
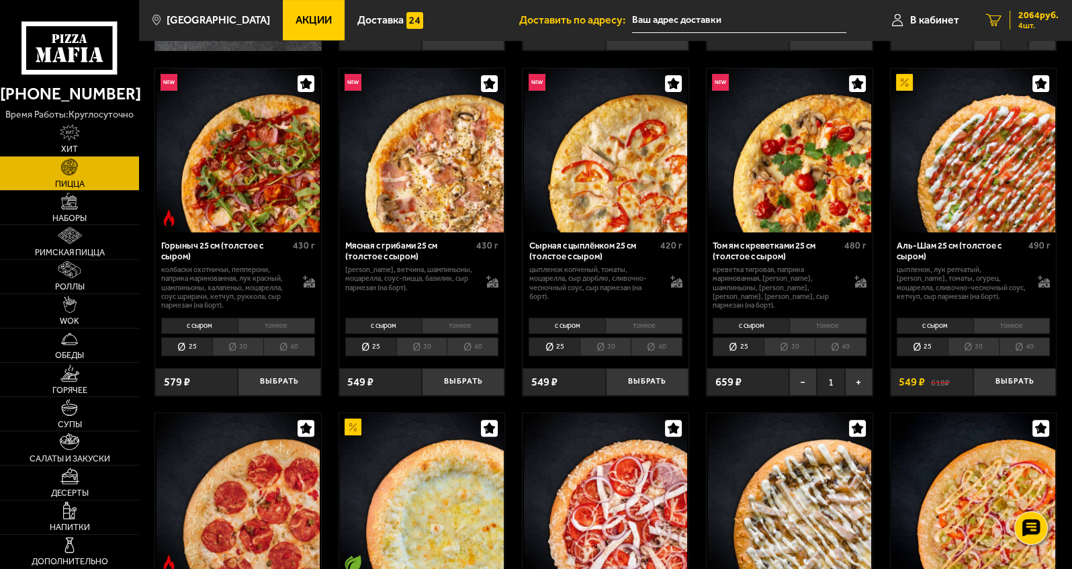
click at [569, 11] on span "2064 руб." at bounding box center [1038, 15] width 40 height 9
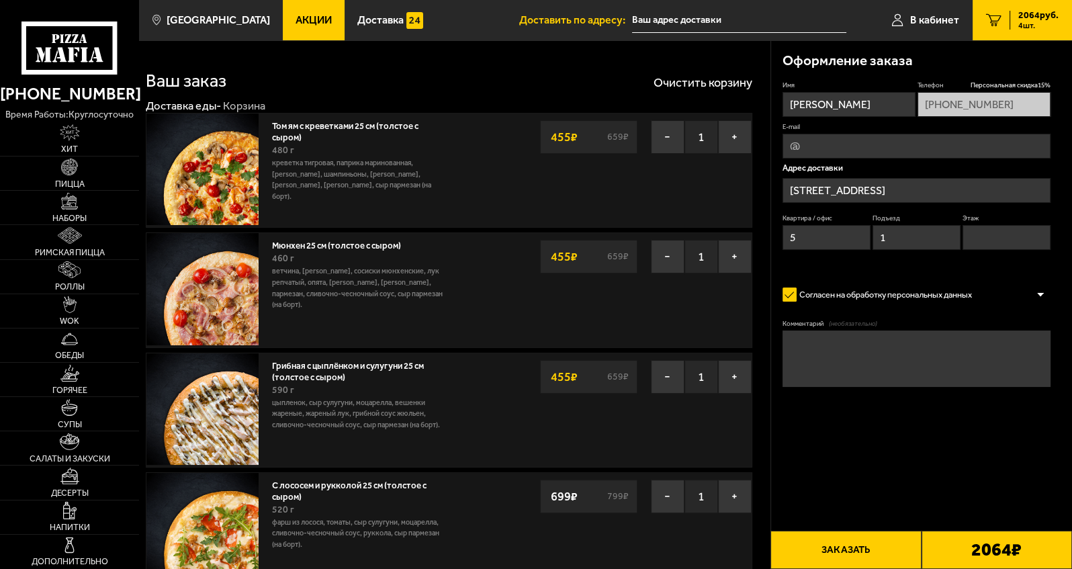
type input "Гданьская улица, 6"
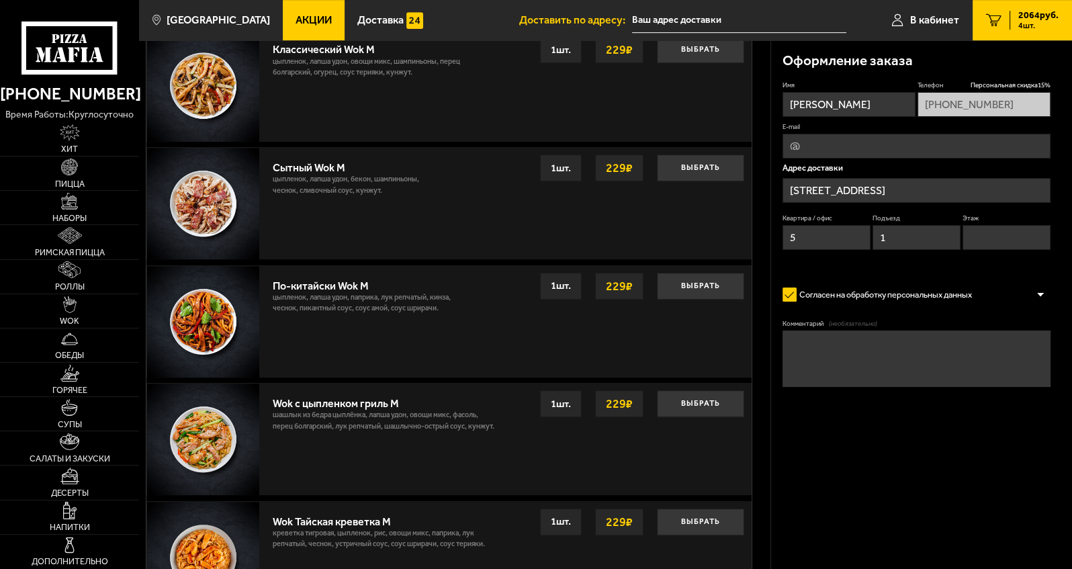
scroll to position [1315, 0]
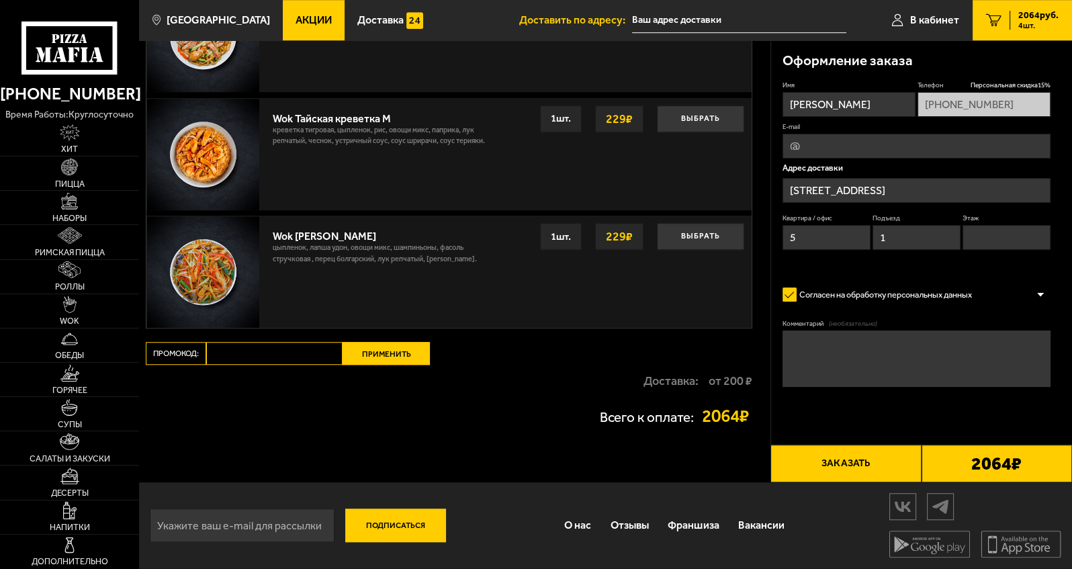
click at [569, 465] on button "Заказать" at bounding box center [845, 464] width 150 height 38
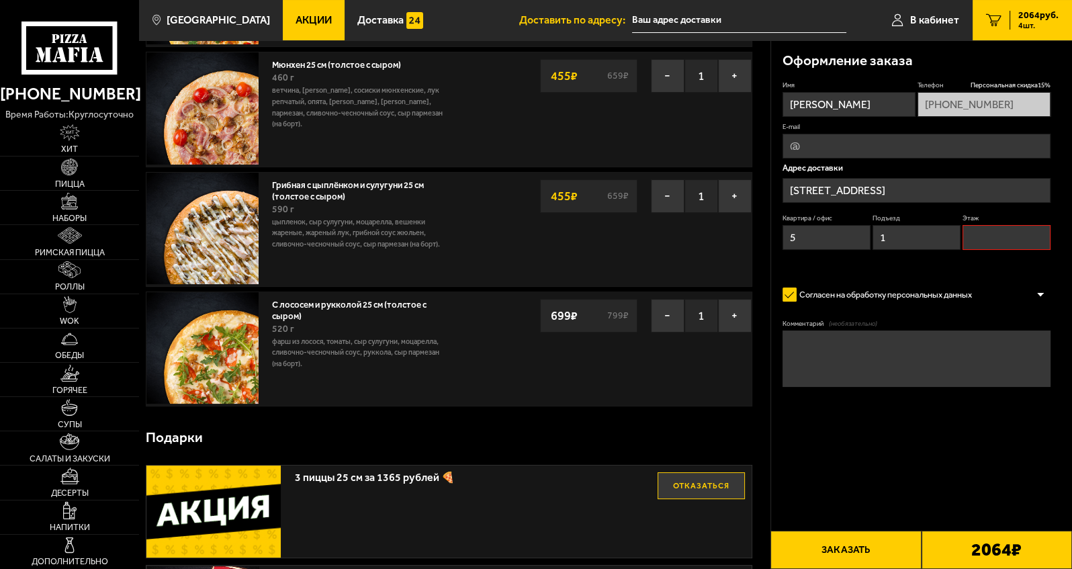
scroll to position [114, 0]
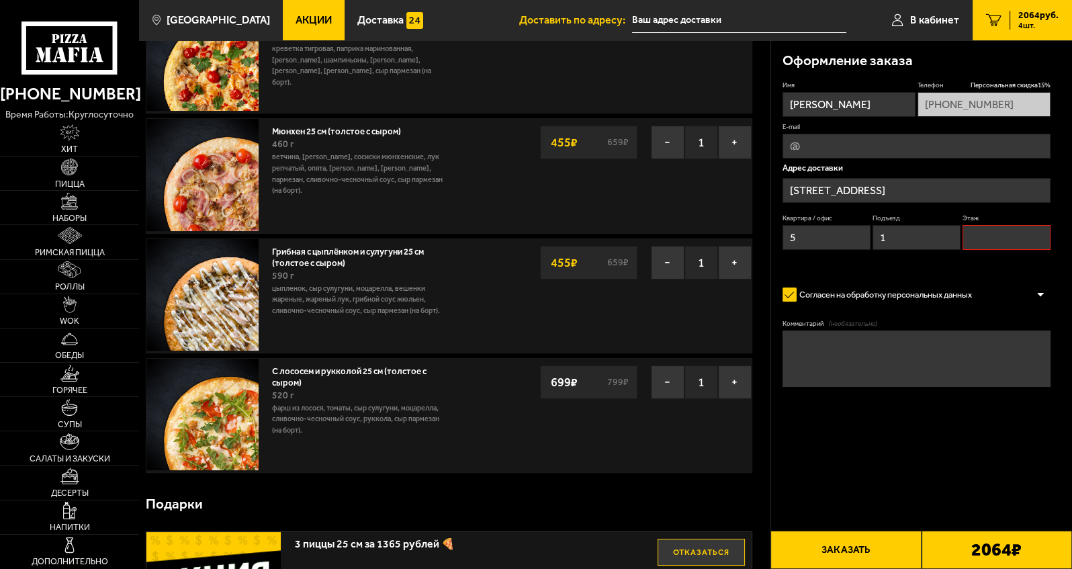
click at [569, 234] on input "Этаж" at bounding box center [1006, 237] width 88 height 25
type input "2"
click at [569, 142] on input "E-mail" at bounding box center [916, 146] width 268 height 25
type input "a.v.nerobeev@mail.ru"
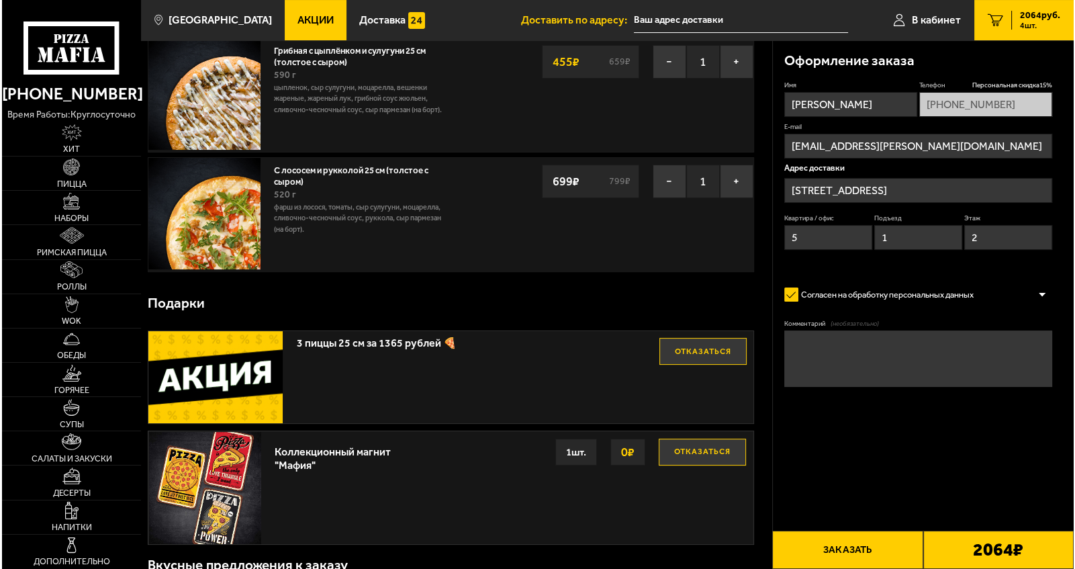
scroll to position [383, 0]
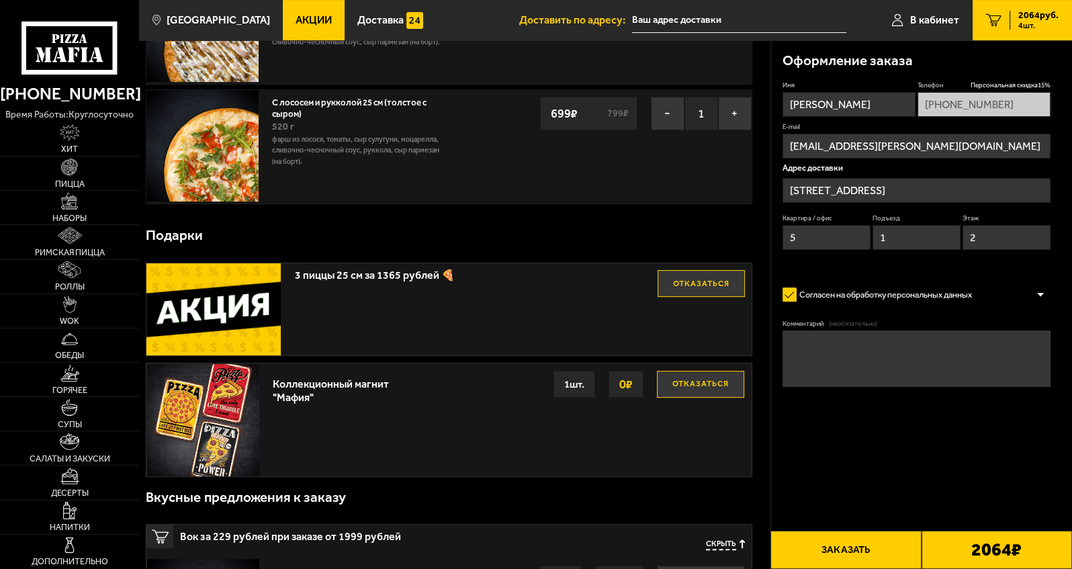
click at [569, 549] on button "Заказать" at bounding box center [845, 550] width 150 height 38
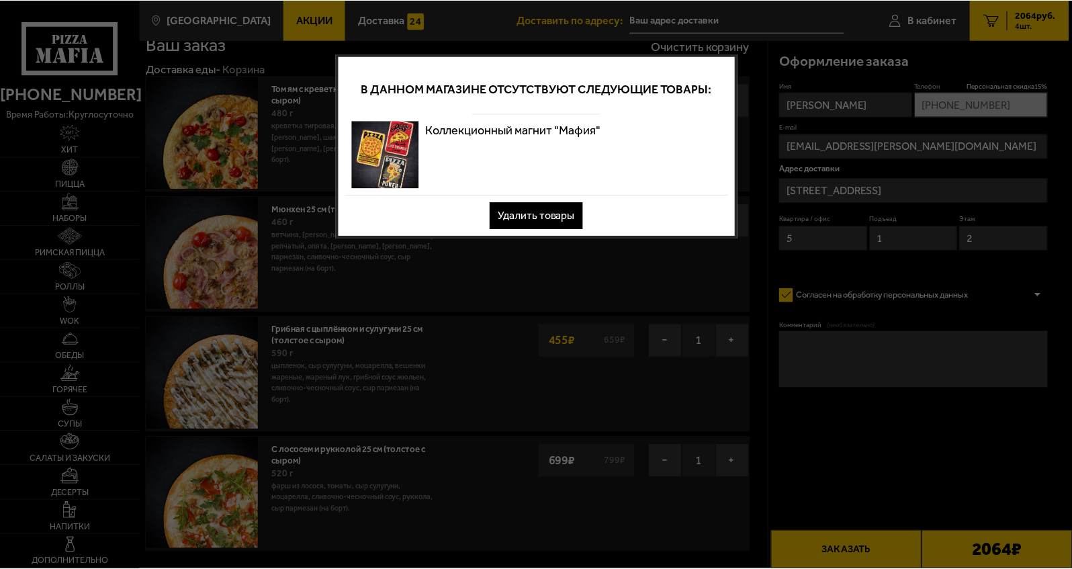
scroll to position [0, 0]
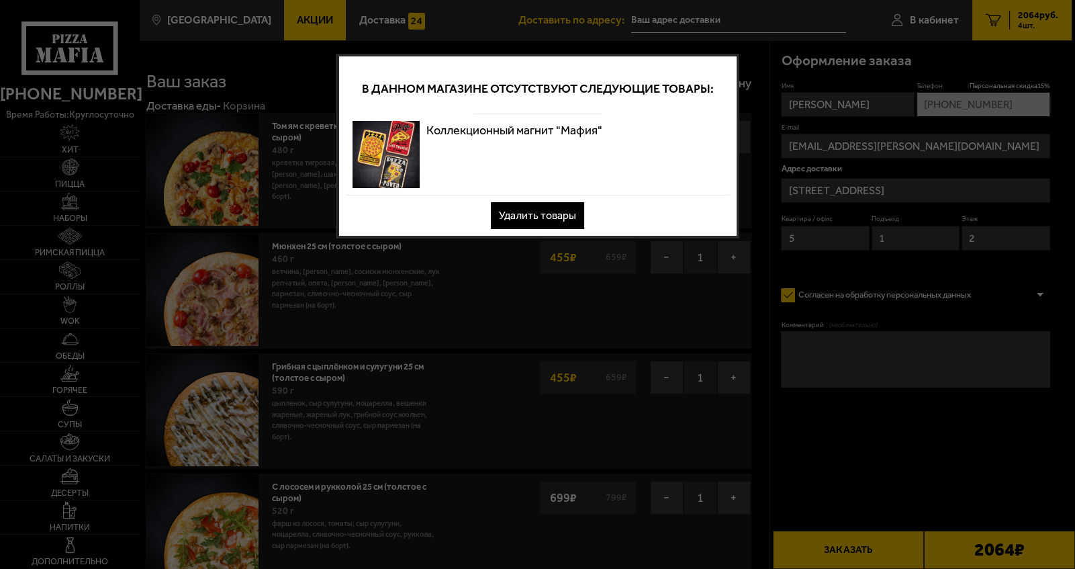
click at [543, 217] on button "Удалить товары" at bounding box center [537, 215] width 93 height 27
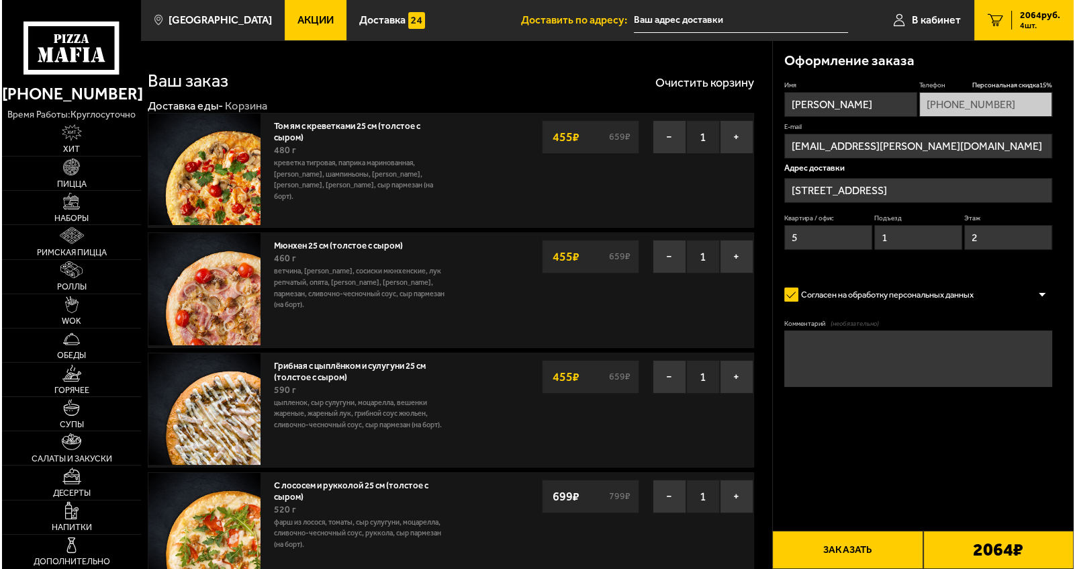
scroll to position [268, 0]
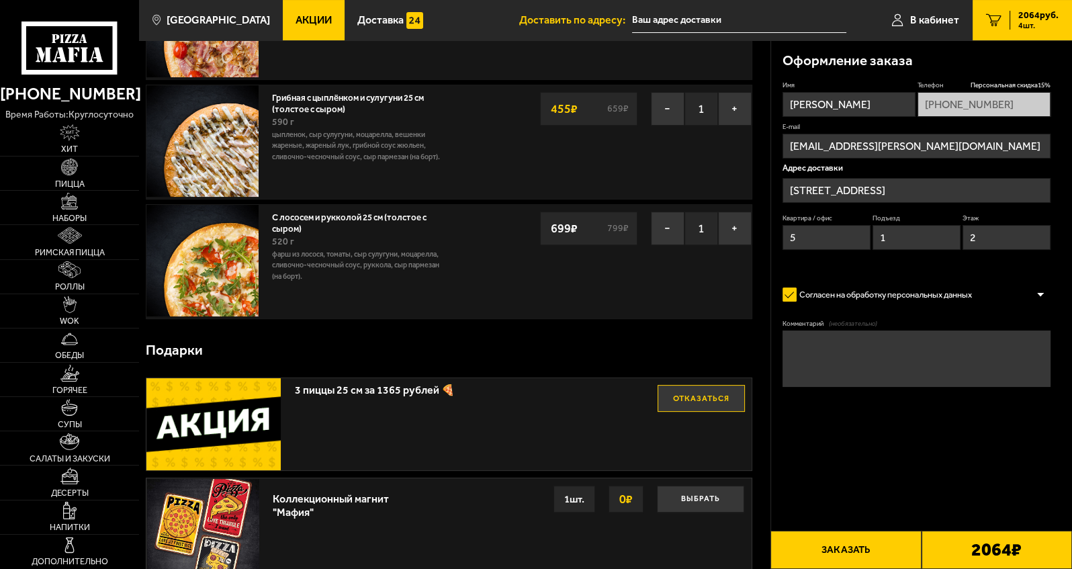
click at [569, 551] on button "Заказать" at bounding box center [845, 550] width 150 height 38
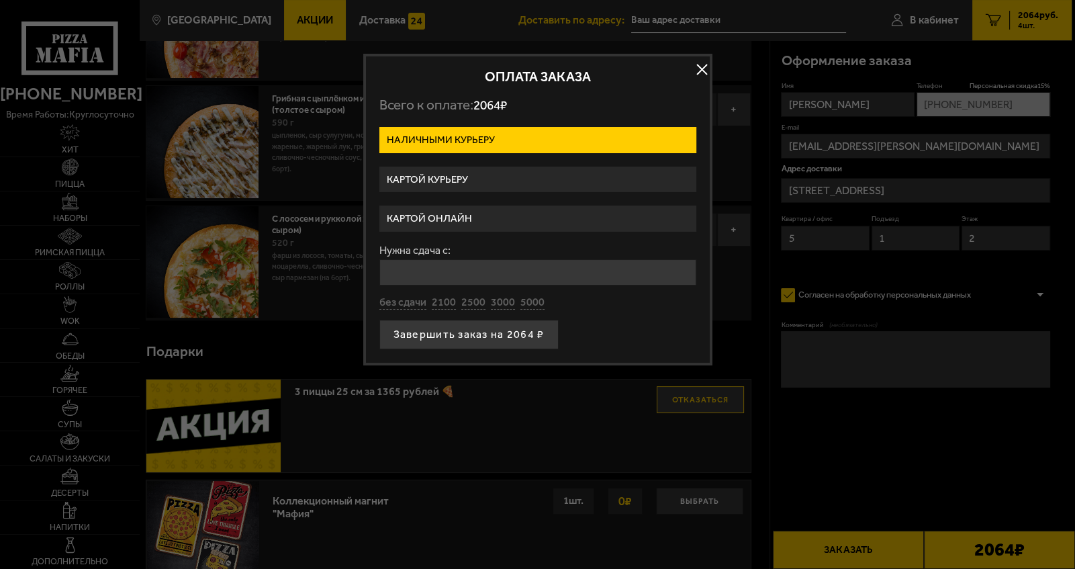
click at [440, 211] on label "Картой онлайн" at bounding box center [537, 218] width 317 height 26
click at [0, 0] on input "Картой онлайн" at bounding box center [0, 0] width 0 height 0
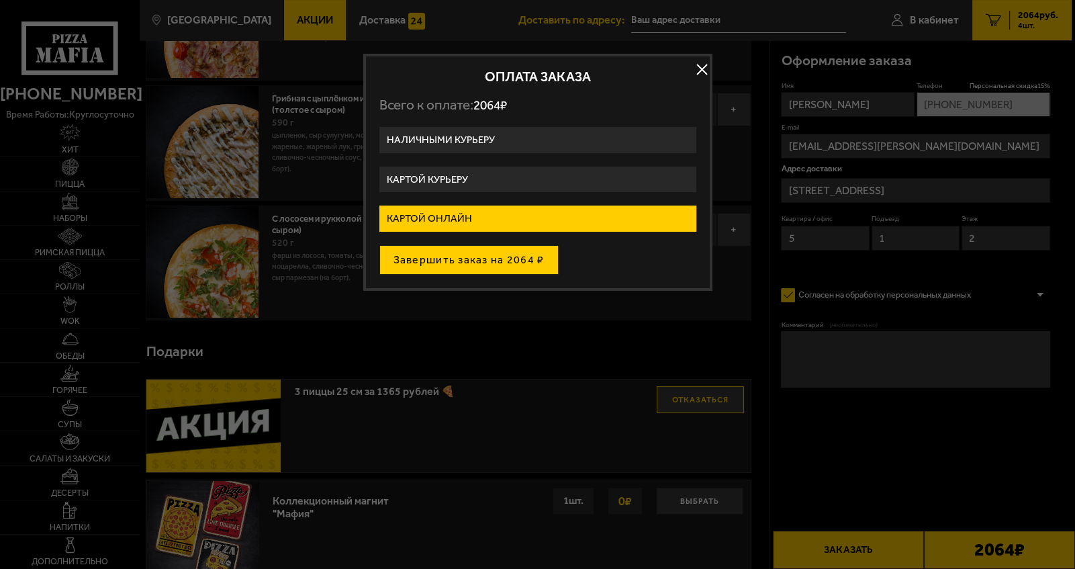
click at [505, 259] on button "Завершить заказ на 2064 ₽" at bounding box center [468, 260] width 179 height 30
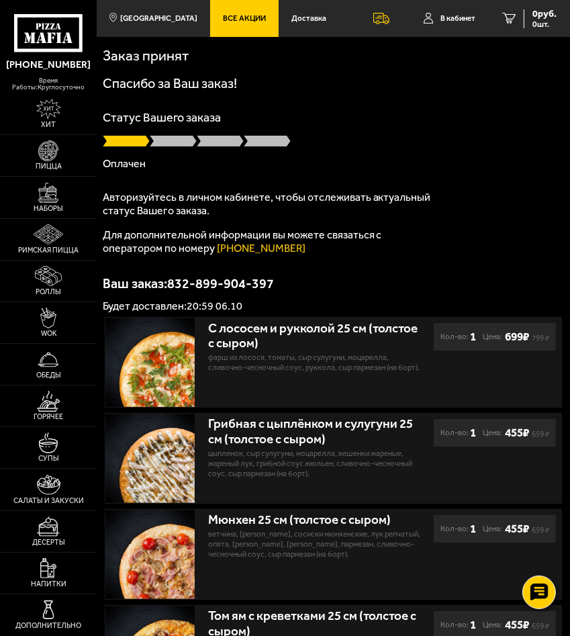
click at [421, 144] on div at bounding box center [334, 140] width 462 height 13
click at [378, 117] on p "Статус Вашего заказа" at bounding box center [334, 117] width 462 height 12
click at [336, 103] on div "Спасибо за Ваш заказ! Статус Вашего заказа [PERSON_NAME] Авторизуйтесь в личном…" at bounding box center [334, 194] width 462 height 235
click at [406, 103] on div "Спасибо за Ваш заказ! Статус Вашего заказа Готовится Авторизуйтесь в личном каб…" at bounding box center [334, 194] width 462 height 235
drag, startPoint x: 285, startPoint y: 118, endPoint x: 259, endPoint y: 72, distance: 53.6
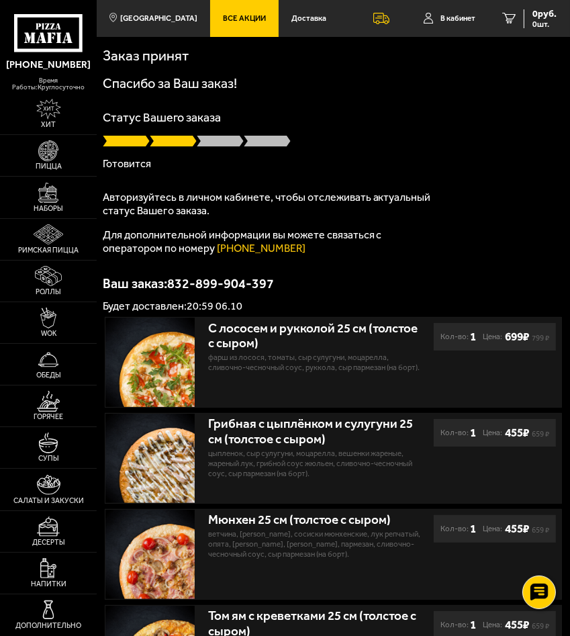
click at [285, 118] on p "Статус Вашего заказа" at bounding box center [334, 117] width 462 height 12
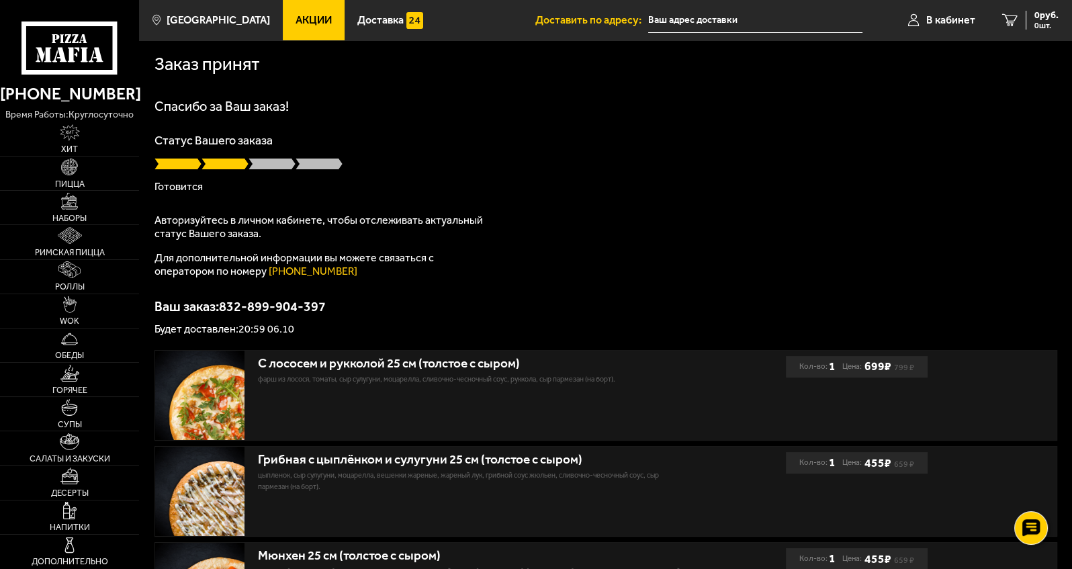
click at [537, 192] on div "Спасибо за Ваш заказ! Статус Вашего заказа [PERSON_NAME] Авторизуйтесь в личном…" at bounding box center [605, 216] width 903 height 235
click at [522, 93] on div "Заказ принят Спасибо за Ваш заказ! Статус Вашего заказа Готовится Авторизуйтесь…" at bounding box center [605, 407] width 933 height 734
